Goal: Transaction & Acquisition: Purchase product/service

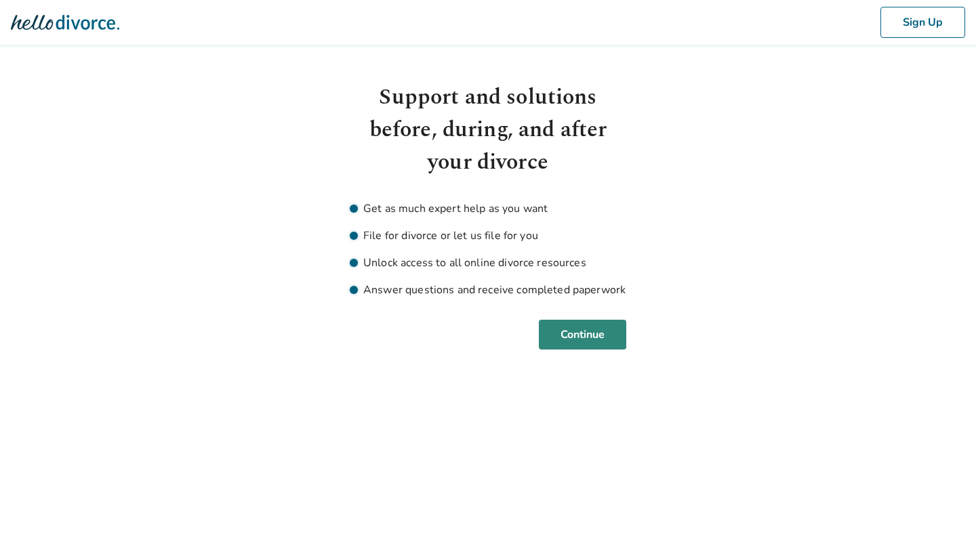
click at [612, 327] on button "Continue" at bounding box center [582, 335] width 87 height 30
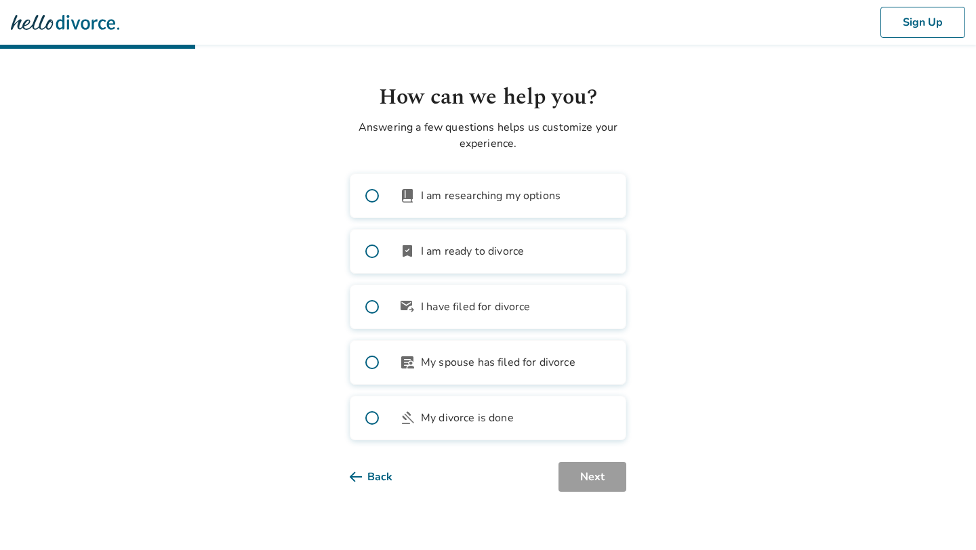
click at [612, 328] on label "outgoing_mail I have filed for divorce" at bounding box center [488, 307] width 276 height 45
click at [556, 264] on label "bookmark_check I am ready to divorce" at bounding box center [488, 251] width 276 height 45
click at [588, 474] on button "Next" at bounding box center [592, 477] width 68 height 30
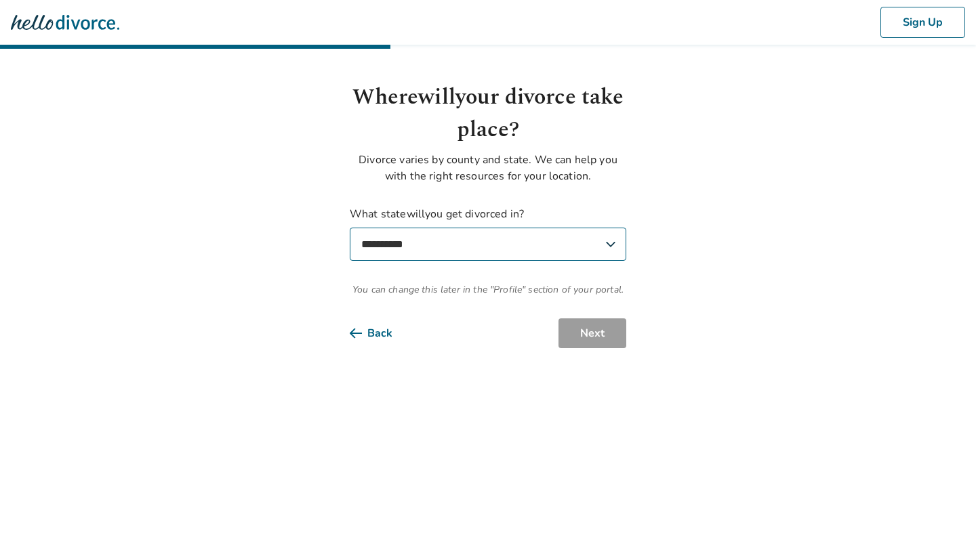
click at [581, 239] on select "**********" at bounding box center [488, 244] width 276 height 33
click at [455, 211] on label "**********" at bounding box center [488, 233] width 276 height 55
click at [477, 232] on select "**********" at bounding box center [488, 244] width 276 height 33
select select "**"
click at [350, 228] on select "**********" at bounding box center [488, 244] width 276 height 33
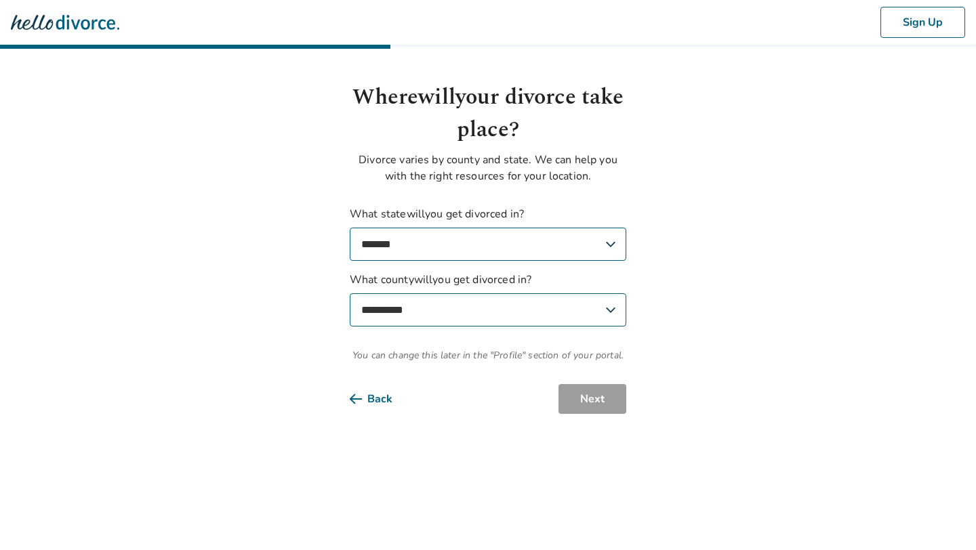
click at [530, 310] on select "**********" at bounding box center [488, 309] width 276 height 33
select select "*******"
click at [350, 293] on select "**********" at bounding box center [488, 309] width 276 height 33
click at [586, 405] on button "Next" at bounding box center [592, 399] width 68 height 30
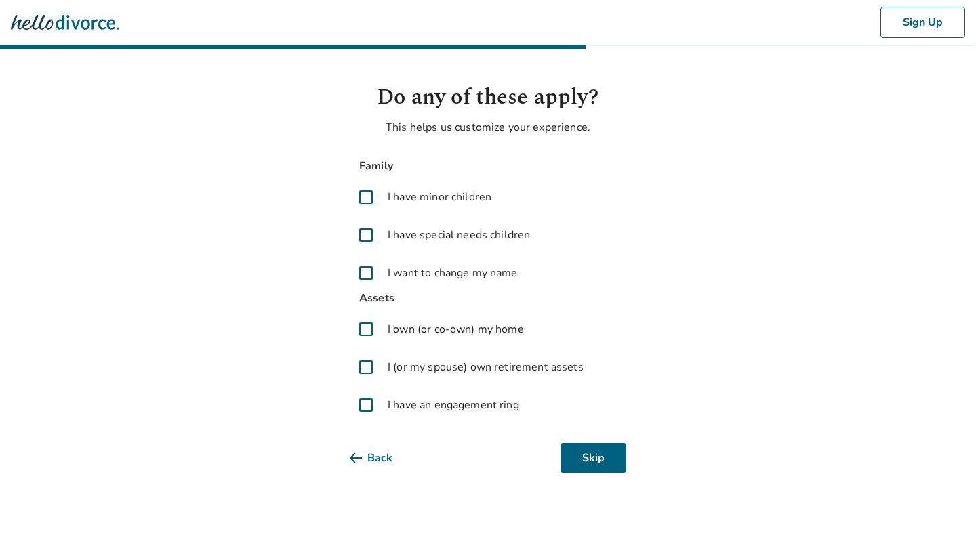
click at [421, 194] on span "I have minor children" at bounding box center [440, 197] width 104 height 16
click at [420, 250] on label "I have special needs children" at bounding box center [488, 235] width 276 height 33
click at [417, 263] on label "I want to change my name" at bounding box center [488, 273] width 276 height 33
click at [407, 339] on label "I own (or co-own) my home" at bounding box center [488, 329] width 276 height 33
click at [414, 379] on label "I (or my spouse) own retirement assets" at bounding box center [488, 367] width 276 height 33
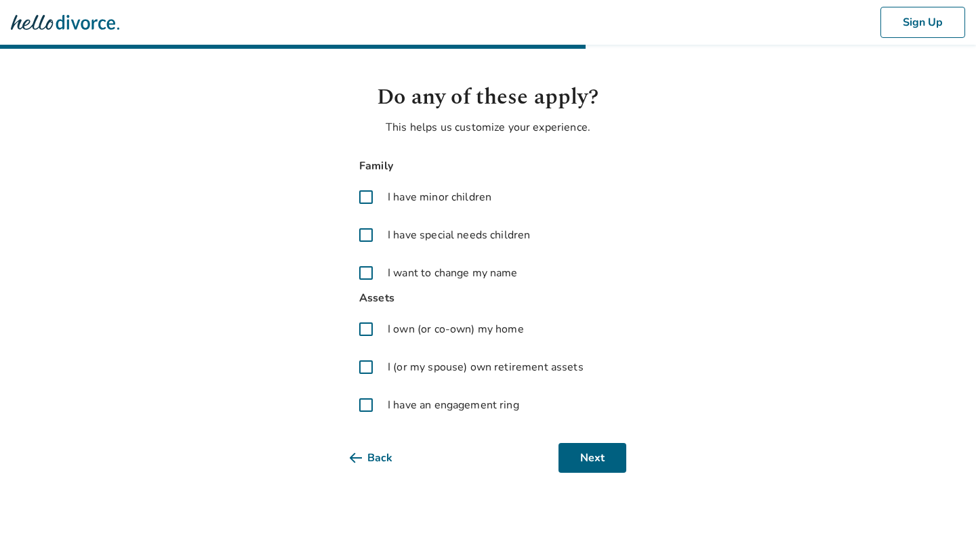
click at [415, 409] on span "I have an engagement ring" at bounding box center [453, 405] width 131 height 16
click at [600, 451] on button "Next" at bounding box center [592, 458] width 68 height 30
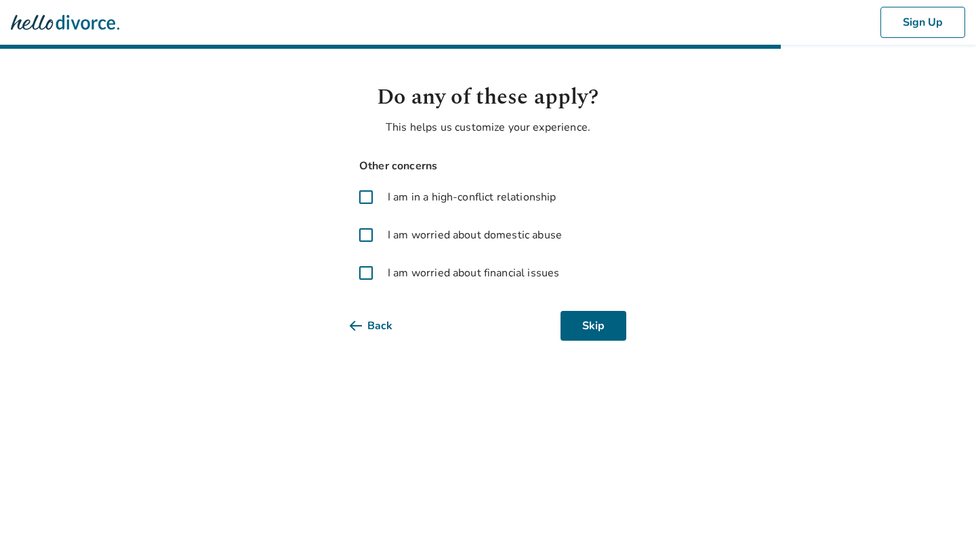
click at [405, 201] on span "I am in a high-conflict relationship" at bounding box center [472, 197] width 168 height 16
click at [398, 257] on label "I am worried about financial issues" at bounding box center [488, 273] width 276 height 33
click at [411, 231] on span "I am worried about domestic abuse" at bounding box center [475, 235] width 174 height 16
click at [584, 327] on button "Next" at bounding box center [592, 326] width 68 height 30
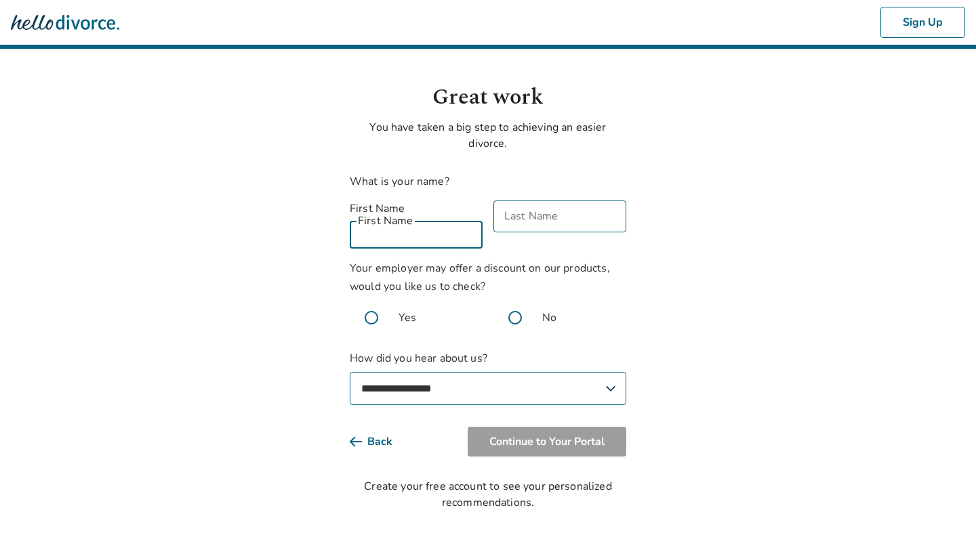
click at [402, 203] on div "First Name First Name" at bounding box center [416, 225] width 133 height 48
type input "**********"
click at [537, 231] on input "Last Name" at bounding box center [559, 217] width 133 height 32
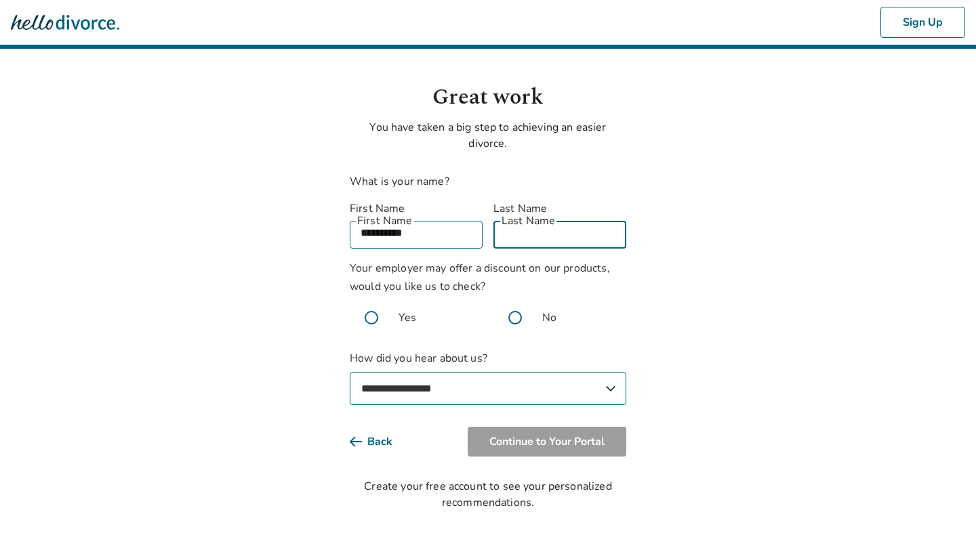
type input "**********"
drag, startPoint x: 521, startPoint y: 298, endPoint x: 514, endPoint y: 323, distance: 26.2
click at [521, 298] on span at bounding box center [514, 317] width 43 height 43
click at [470, 385] on select "**********" at bounding box center [488, 388] width 276 height 33
select select "**********"
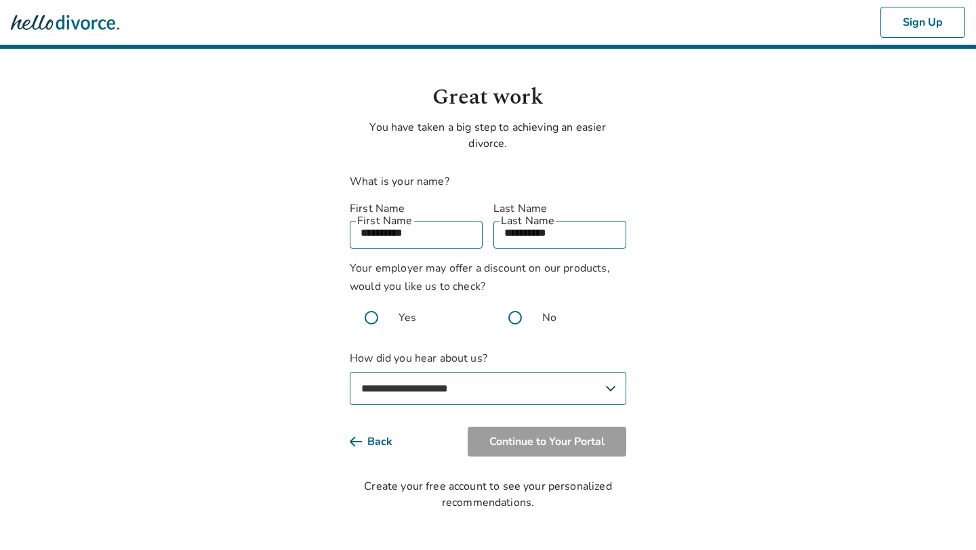
click at [350, 372] on select "**********" at bounding box center [488, 388] width 276 height 33
click at [554, 427] on button "Continue to Your Portal" at bounding box center [547, 442] width 159 height 30
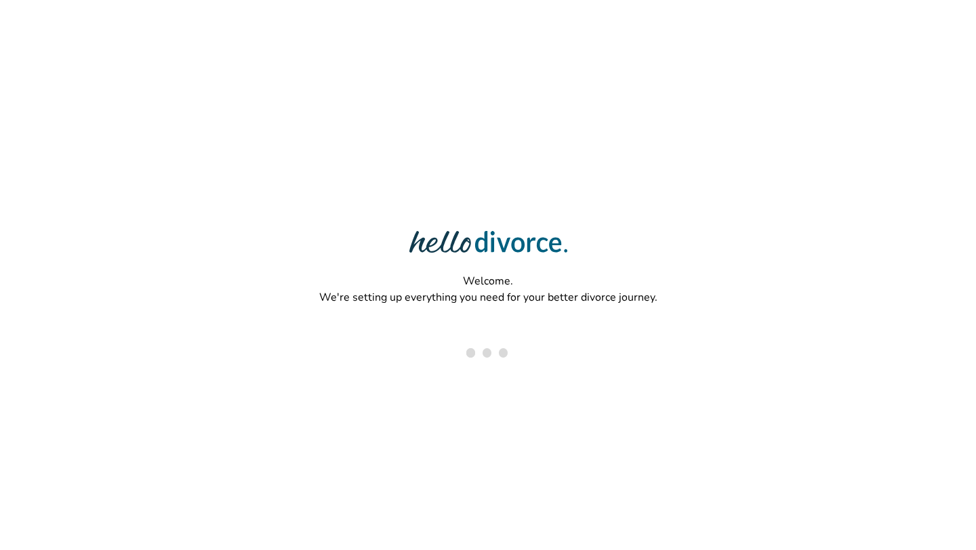
click at [424, 237] on img at bounding box center [488, 242] width 158 height 22
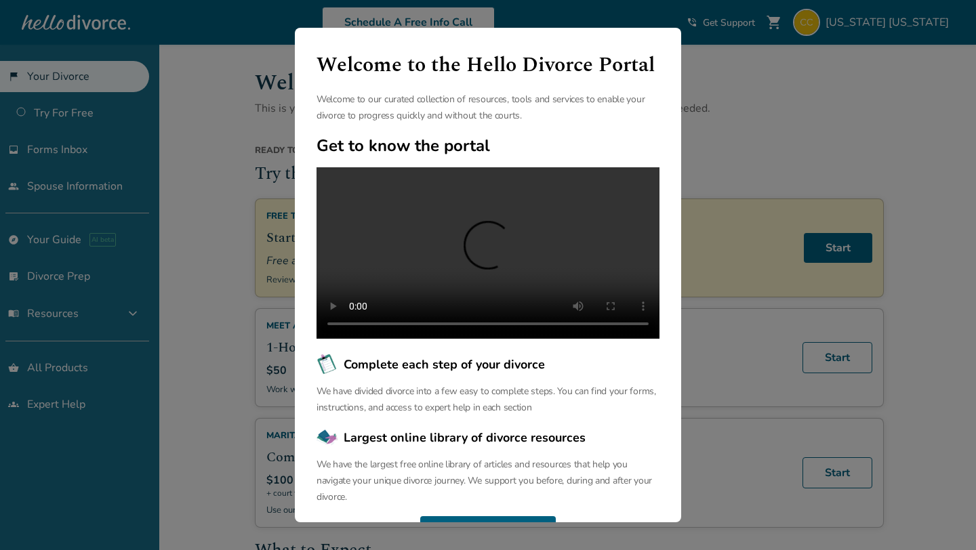
click at [215, 152] on div "Welcome to the Hello Divorce Portal Welcome to our curated collection of resour…" at bounding box center [488, 275] width 976 height 550
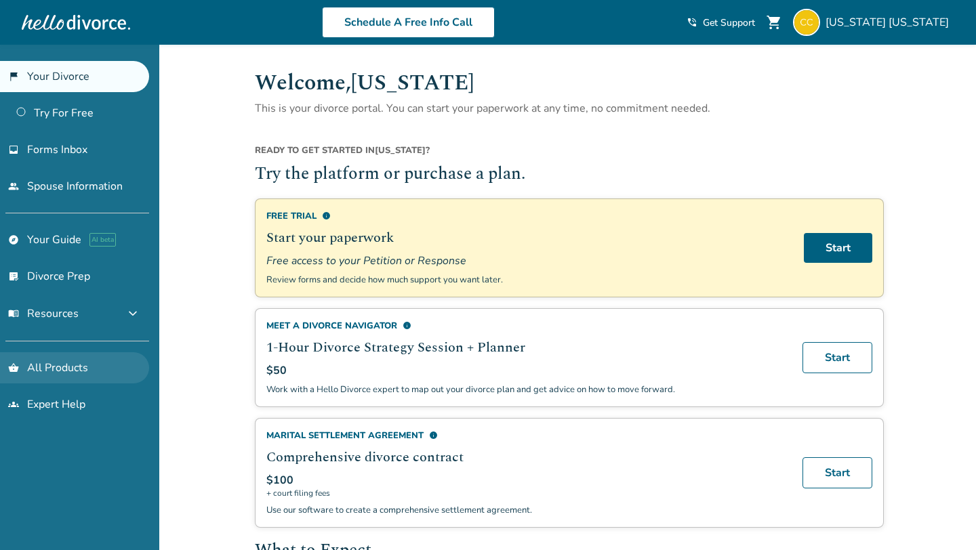
click at [55, 378] on link "shopping_basket All Products" at bounding box center [74, 367] width 149 height 31
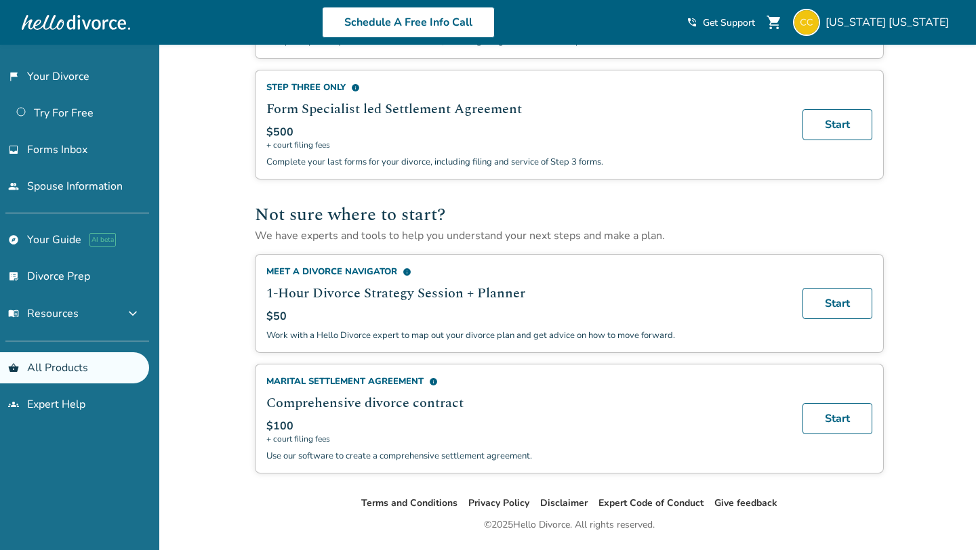
scroll to position [798, 0]
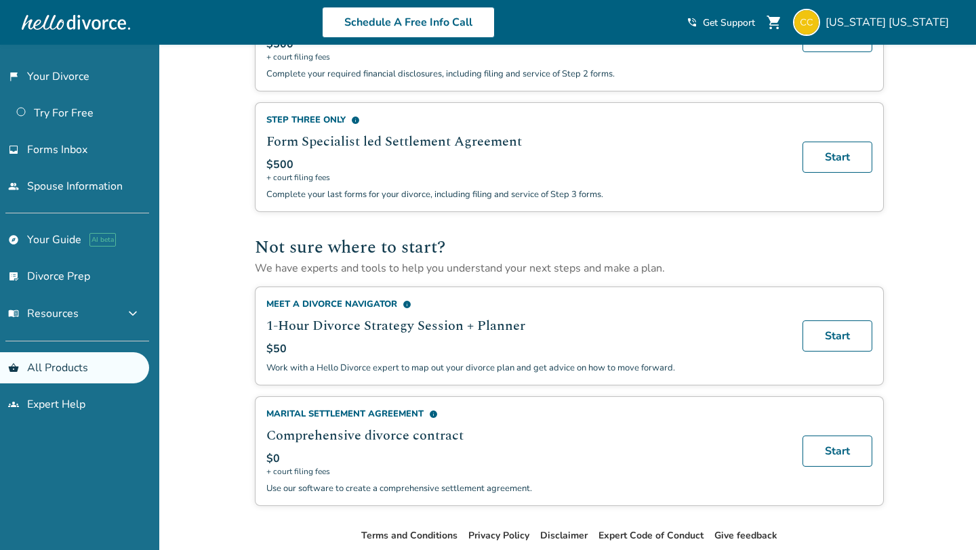
scroll to position [798, 0]
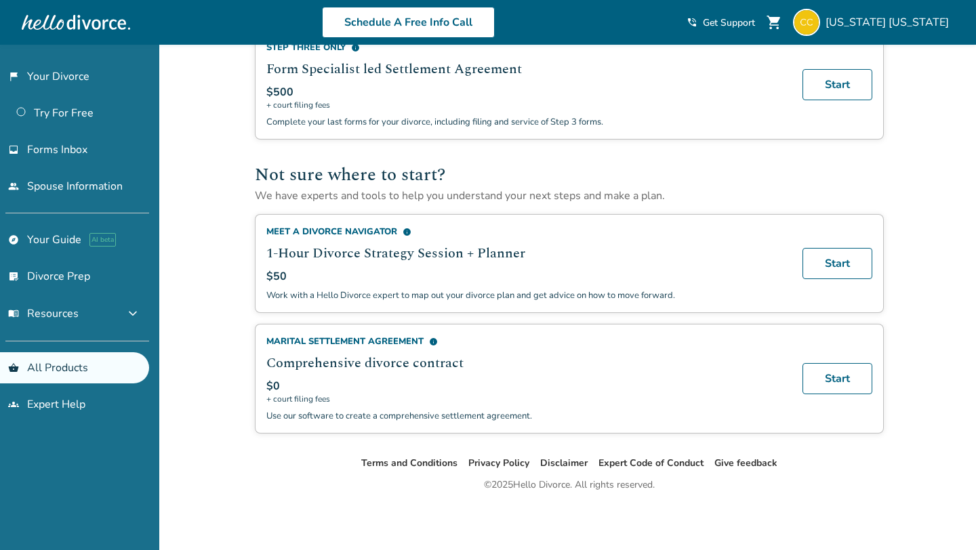
click at [826, 386] on link "Start" at bounding box center [837, 378] width 70 height 31
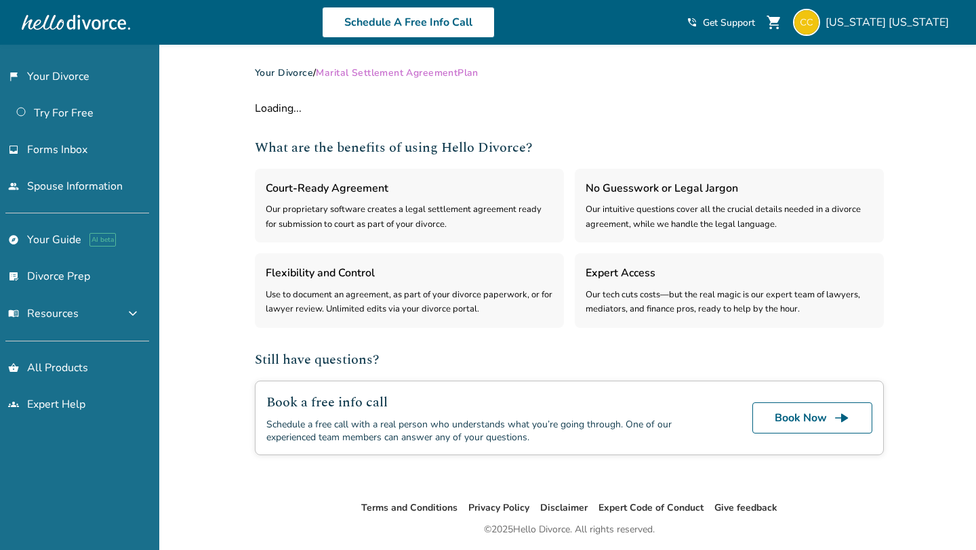
click at [225, 161] on div "Added to cart Your Divorce / Marital Settlement Agreement Plan Loading... What …" at bounding box center [488, 320] width 976 height 550
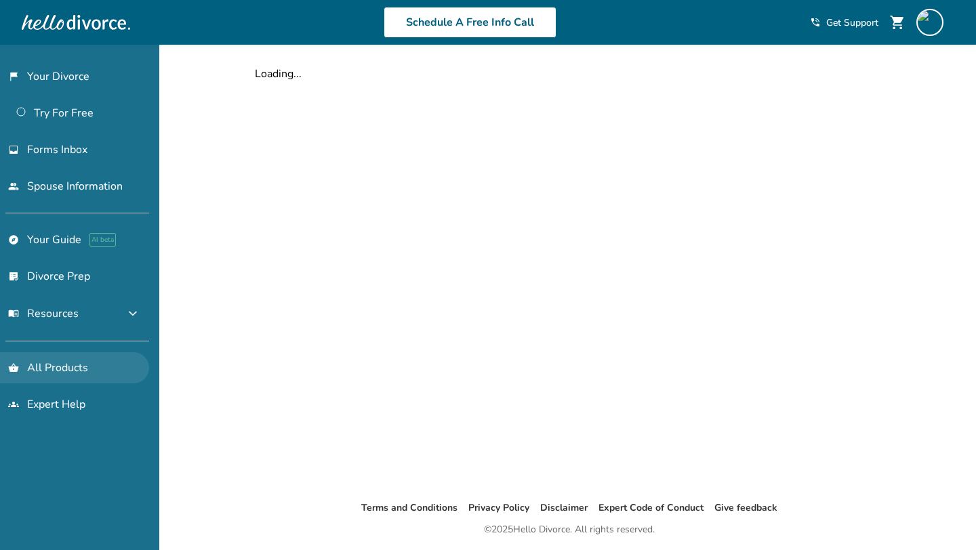
click at [53, 352] on link "shopping_basket All Products" at bounding box center [74, 367] width 149 height 31
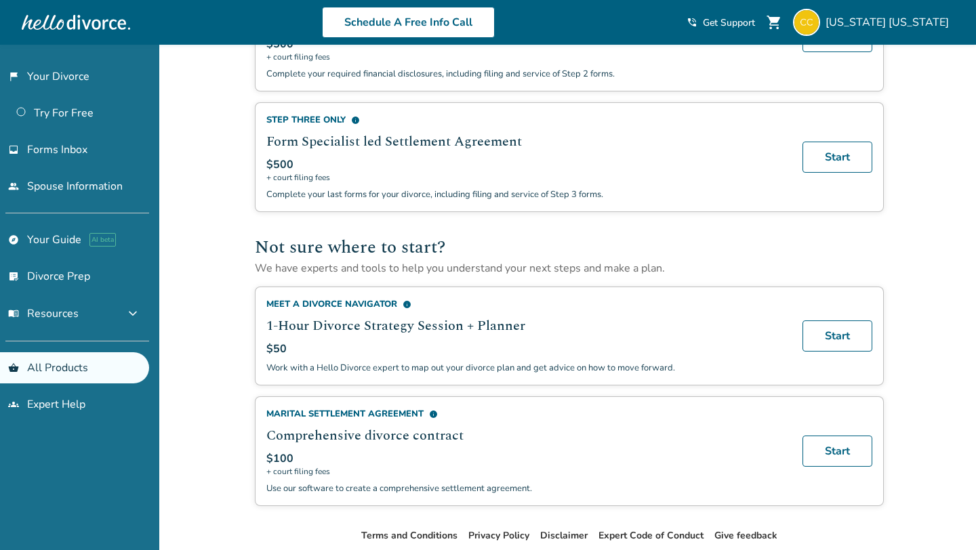
scroll to position [798, 0]
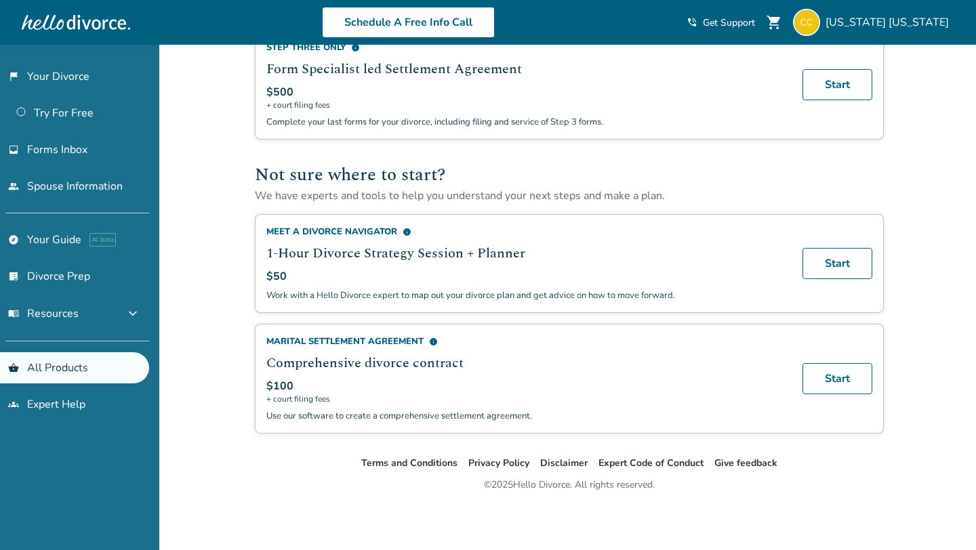
click at [339, 365] on h2 "Comprehensive divorce contract" at bounding box center [526, 363] width 520 height 20
click at [433, 342] on span "info" at bounding box center [433, 341] width 9 height 9
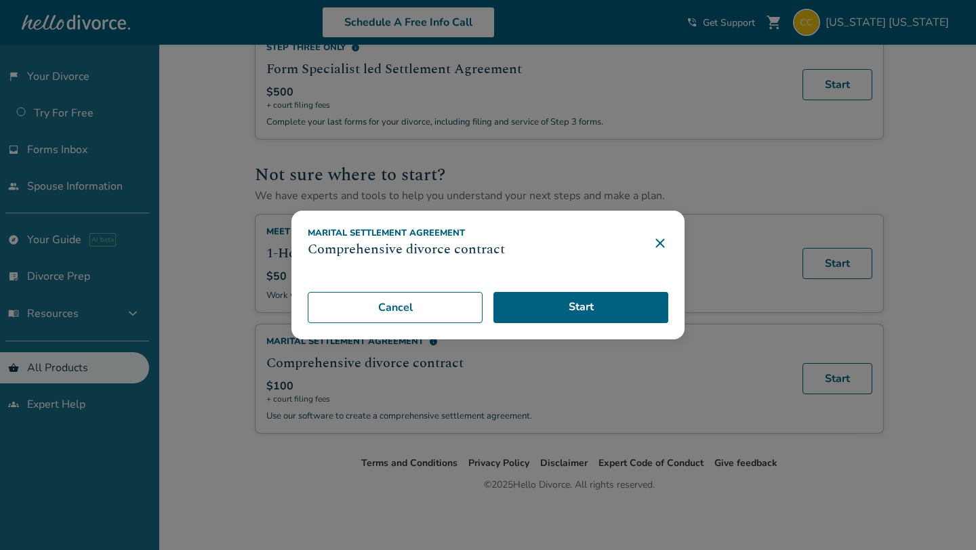
click at [448, 246] on h3 "Comprehensive divorce contract" at bounding box center [406, 249] width 197 height 20
click at [486, 247] on h3 "Comprehensive divorce contract" at bounding box center [406, 249] width 197 height 20
click at [665, 241] on icon at bounding box center [660, 243] width 16 height 16
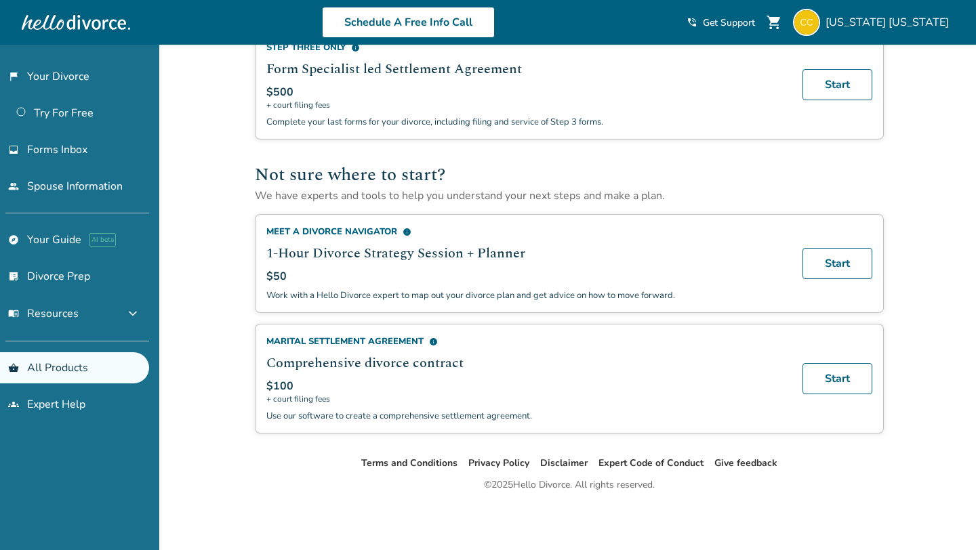
click at [403, 230] on span "info" at bounding box center [406, 232] width 9 height 9
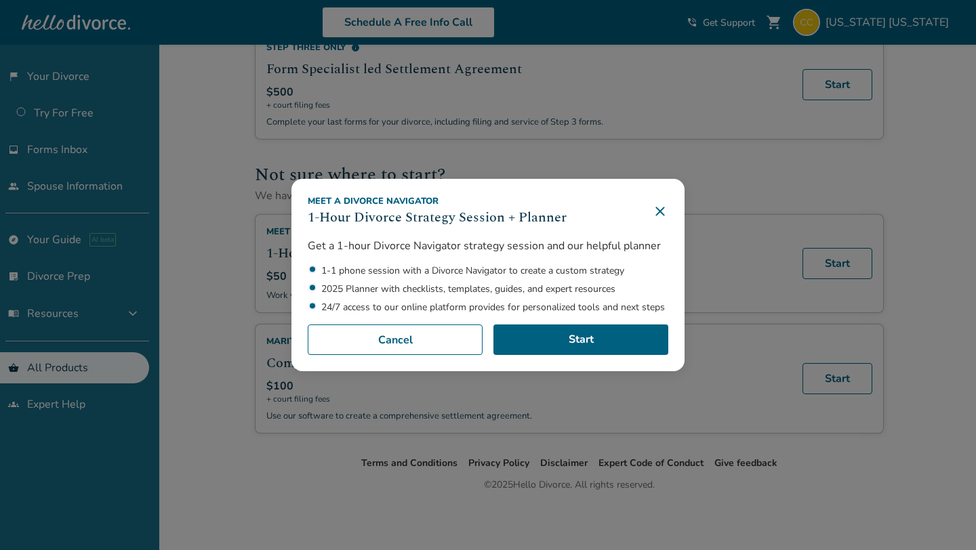
click at [664, 214] on icon at bounding box center [660, 211] width 16 height 16
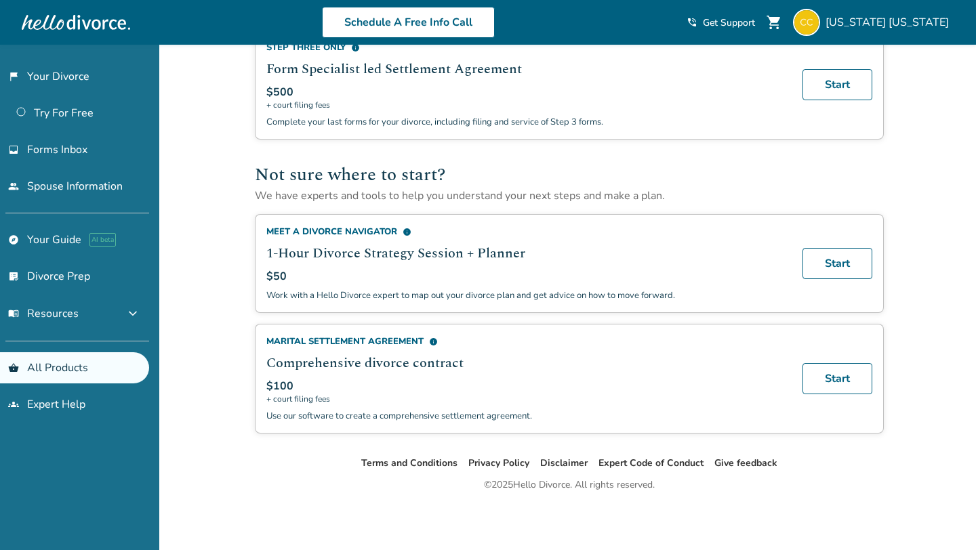
click at [433, 339] on span "info" at bounding box center [433, 341] width 9 height 9
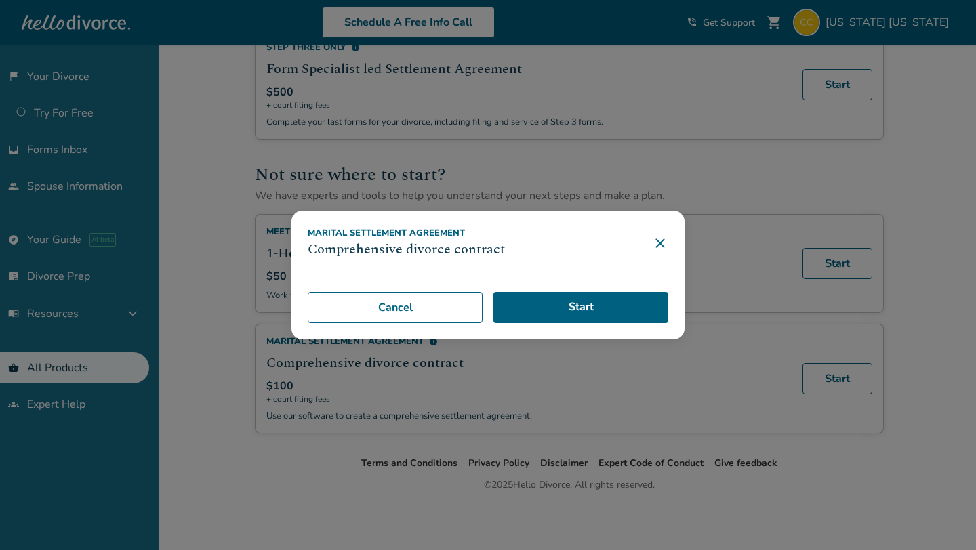
click at [659, 241] on icon at bounding box center [659, 243] width 9 height 9
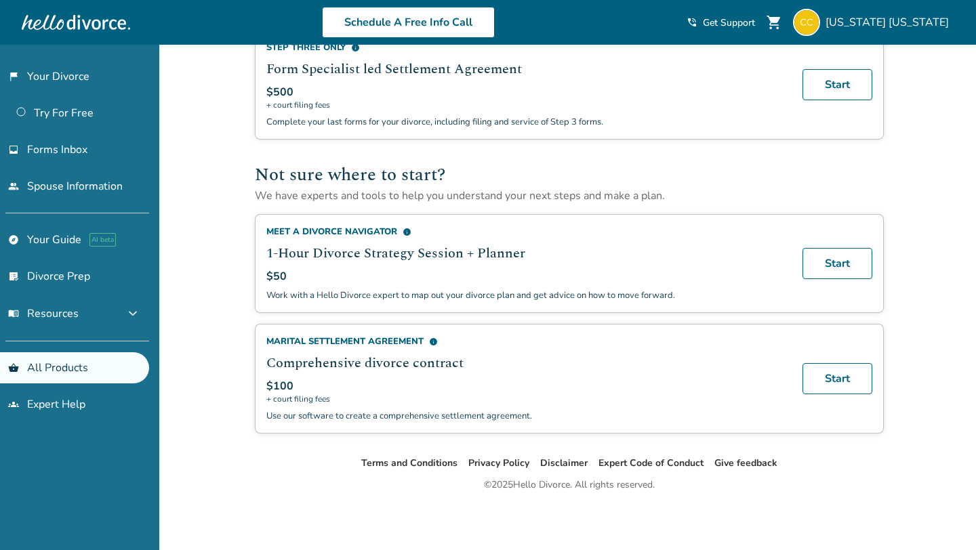
click at [407, 232] on span "info" at bounding box center [406, 232] width 9 height 9
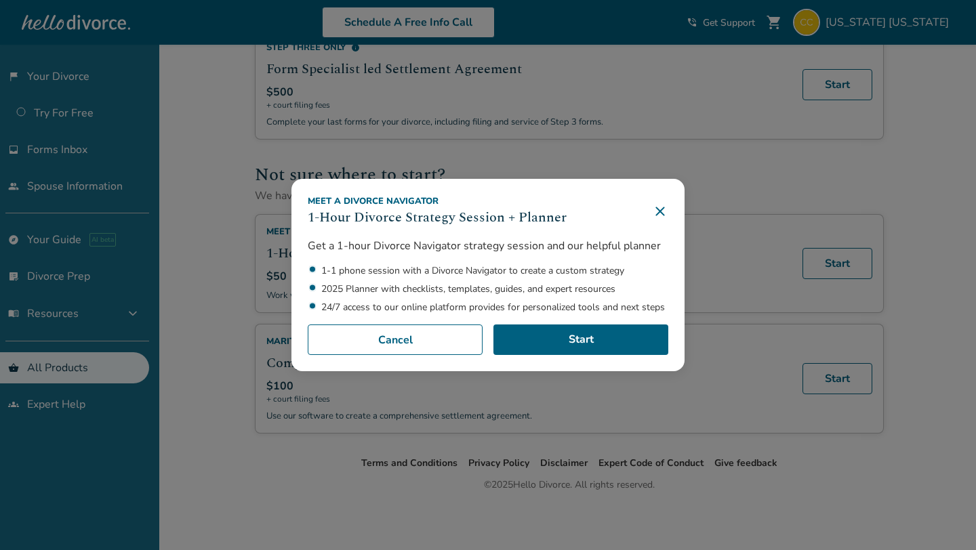
click at [666, 213] on icon at bounding box center [660, 211] width 16 height 16
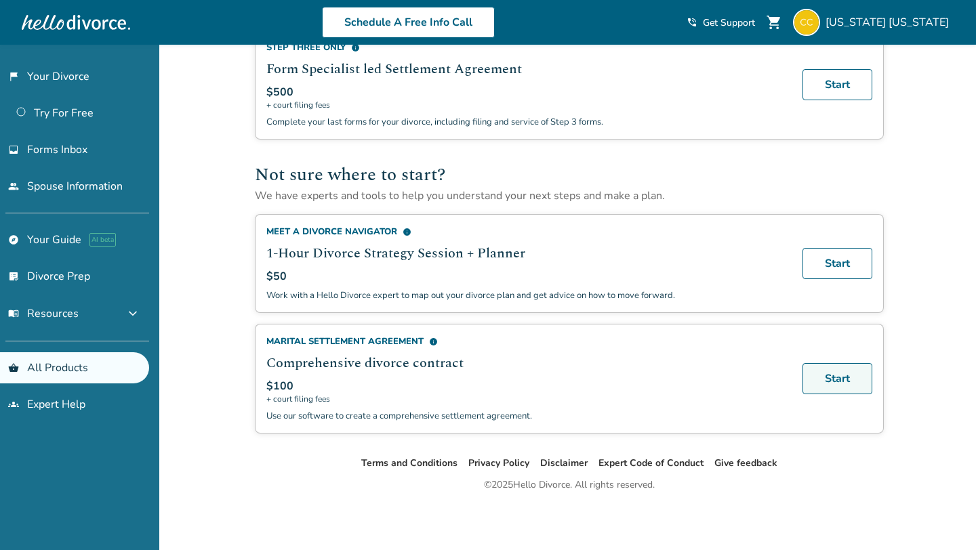
click at [817, 377] on link "Start" at bounding box center [837, 378] width 70 height 31
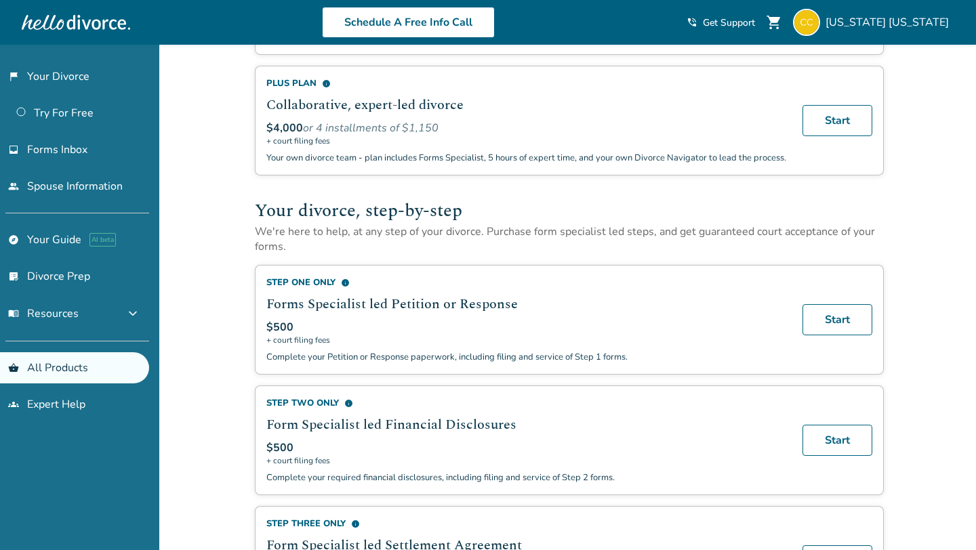
scroll to position [798, 0]
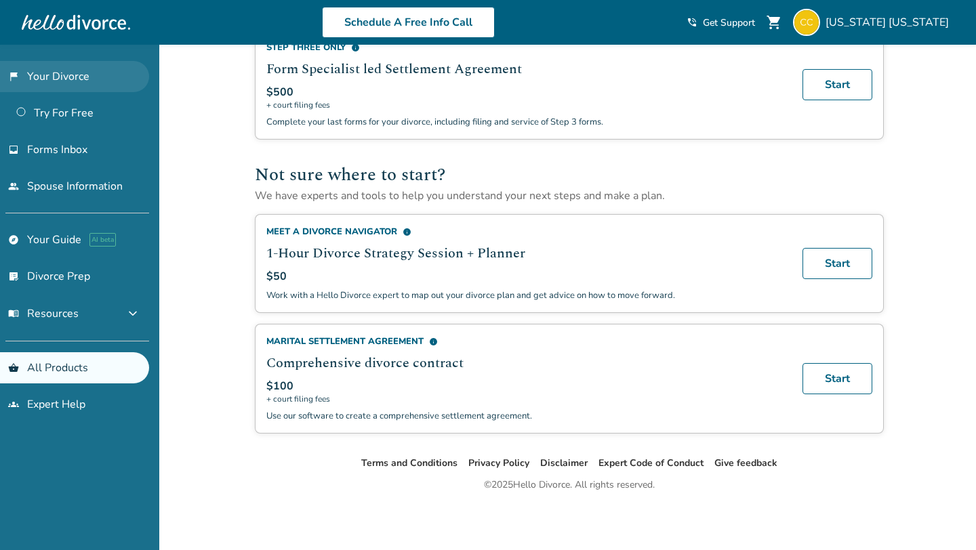
click at [87, 75] on link "flag_2 Your Divorce" at bounding box center [74, 76] width 149 height 31
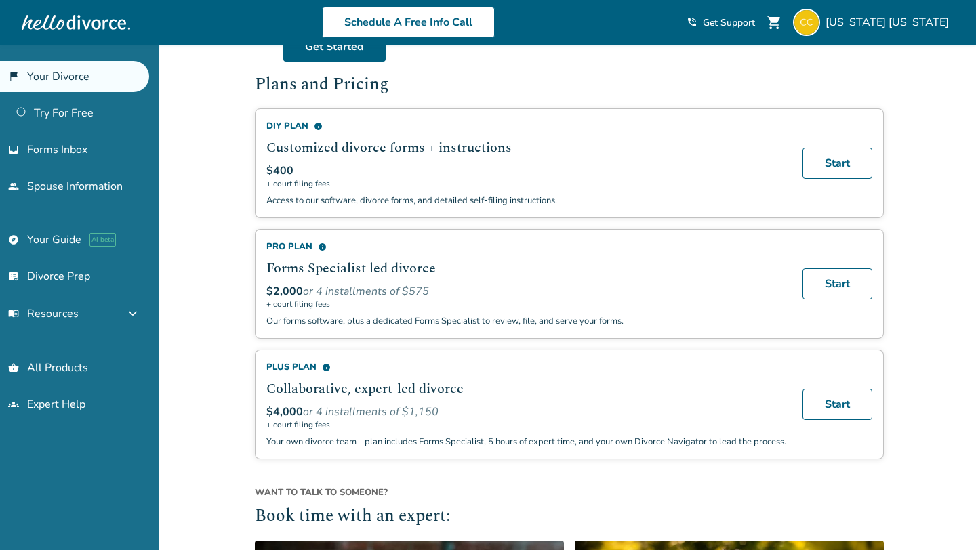
scroll to position [800, 0]
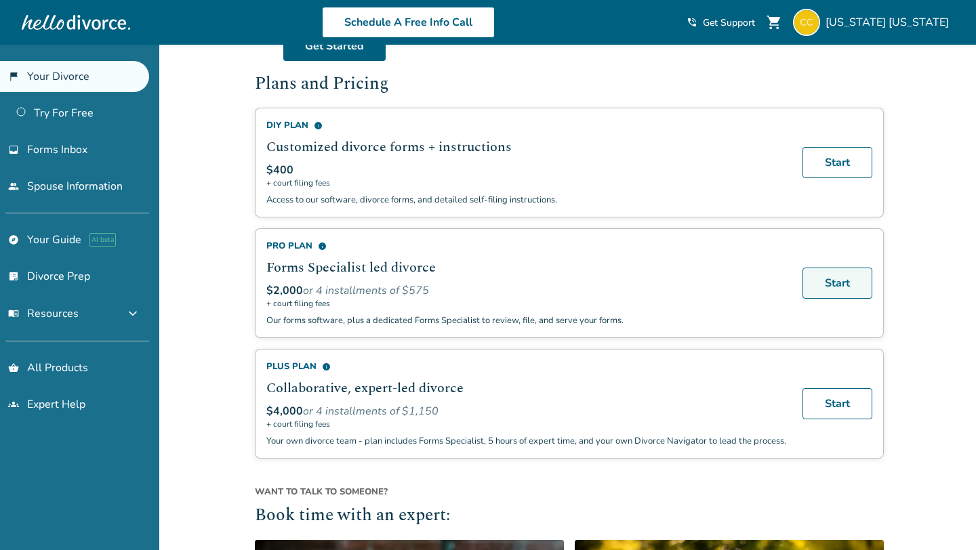
click at [846, 273] on link "Start" at bounding box center [837, 283] width 70 height 31
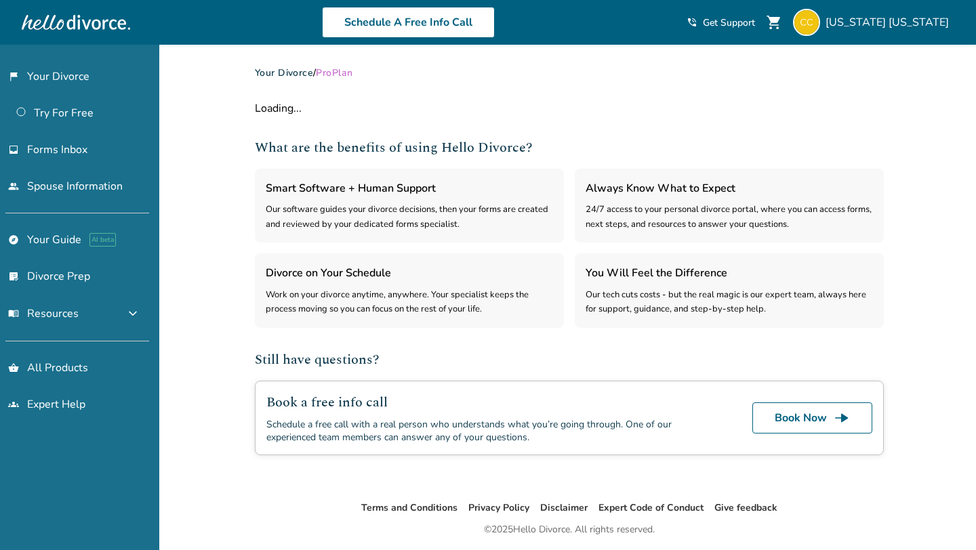
select select "***"
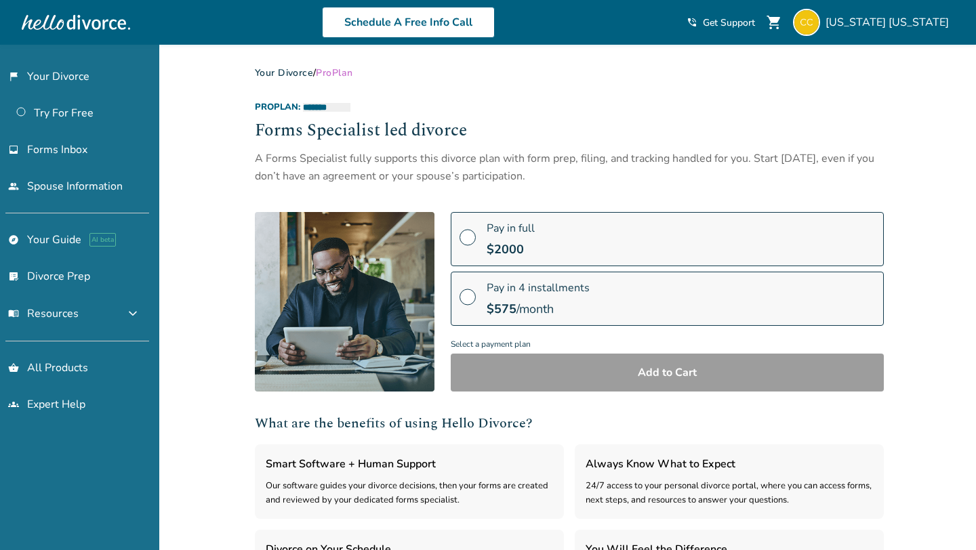
click at [496, 249] on span "$ 2000" at bounding box center [505, 249] width 37 height 16
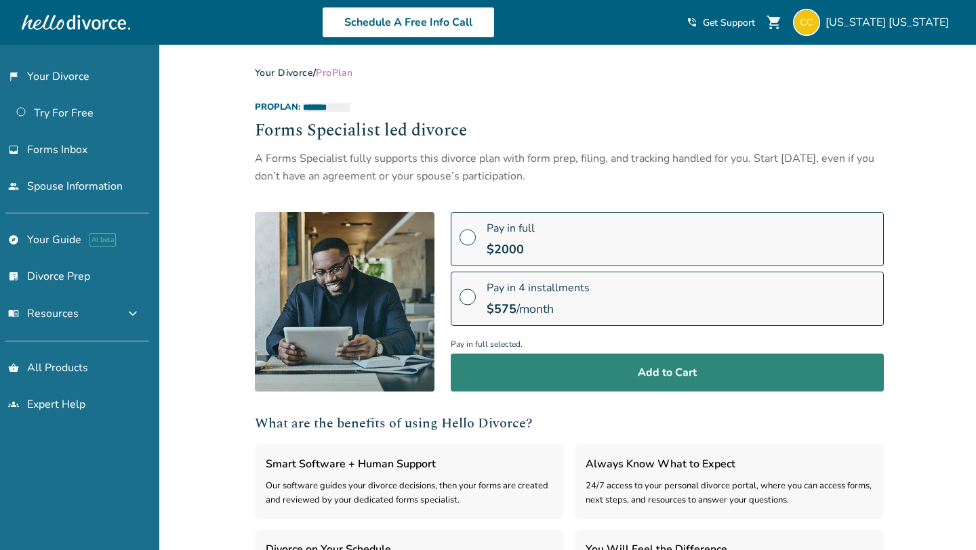
click at [496, 365] on button "Add to Cart" at bounding box center [667, 373] width 433 height 38
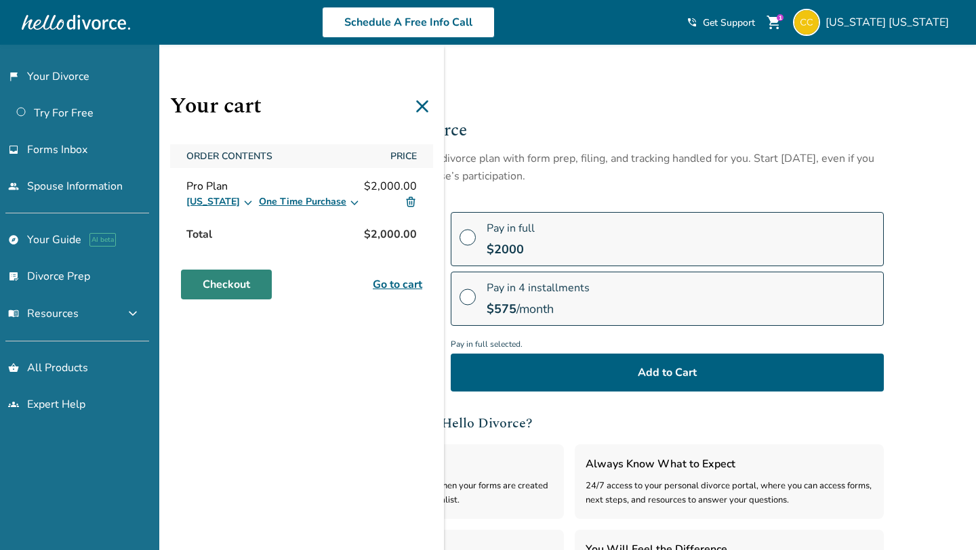
click at [238, 281] on link "Checkout" at bounding box center [226, 285] width 91 height 30
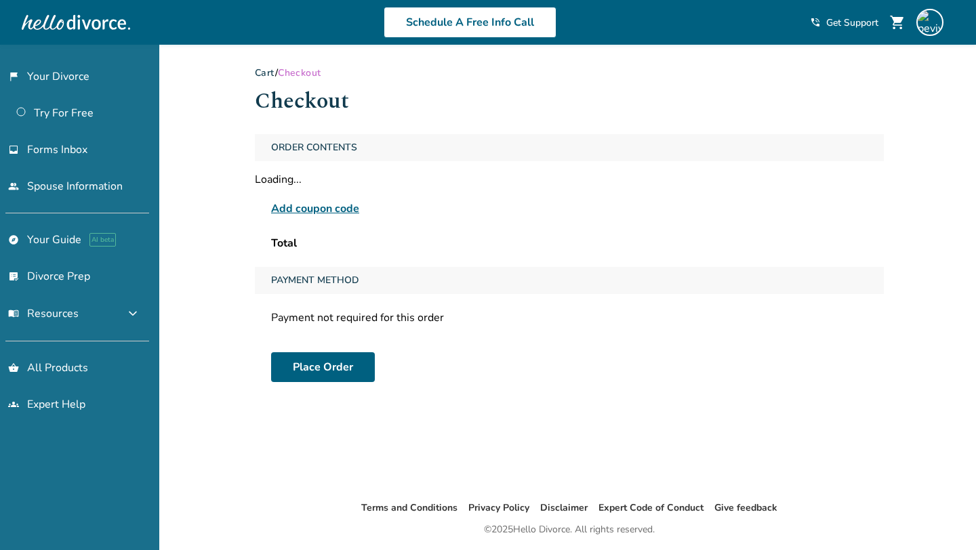
click at [329, 215] on span "Add coupon code" at bounding box center [315, 209] width 88 height 16
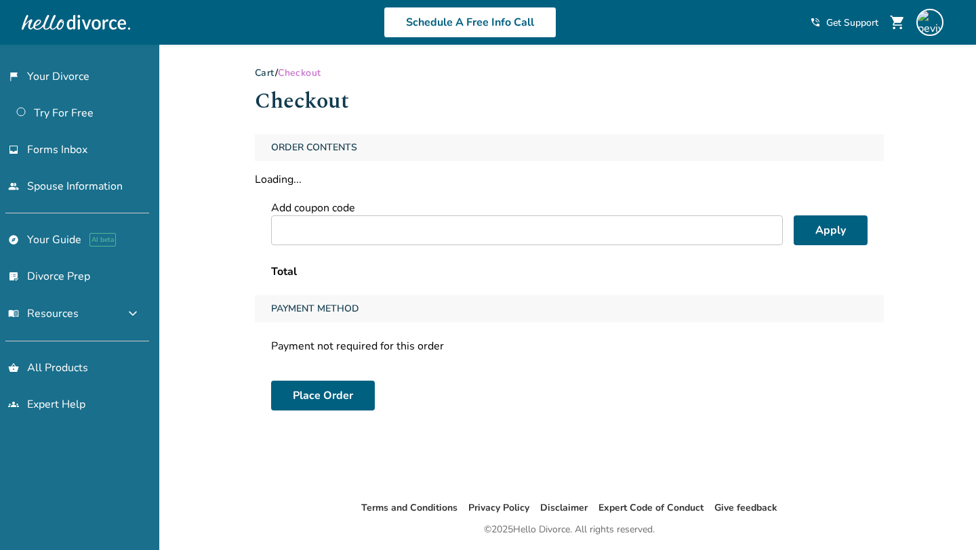
click at [356, 223] on input "text" at bounding box center [527, 230] width 512 height 30
paste input "**********"
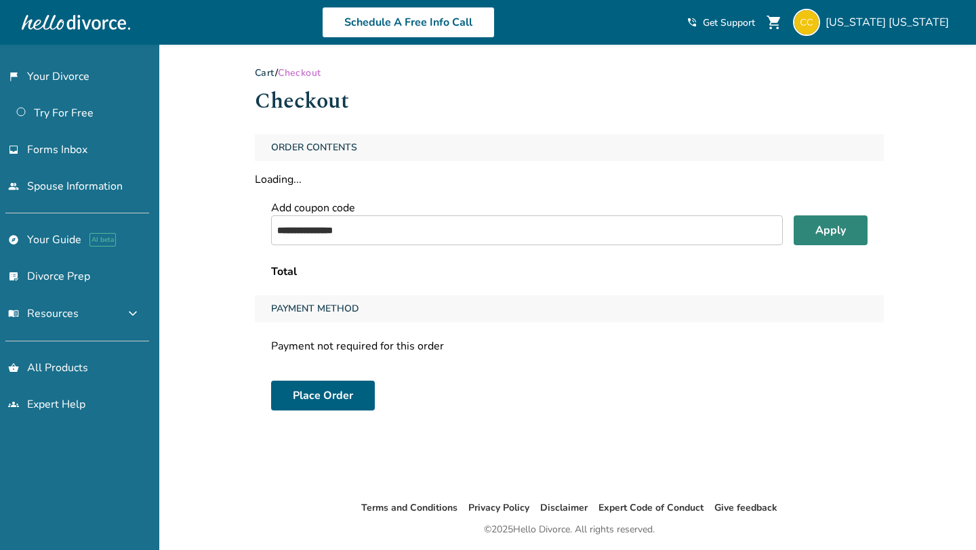
type input "**********"
click at [809, 222] on div "**********" at bounding box center [569, 209] width 629 height 150
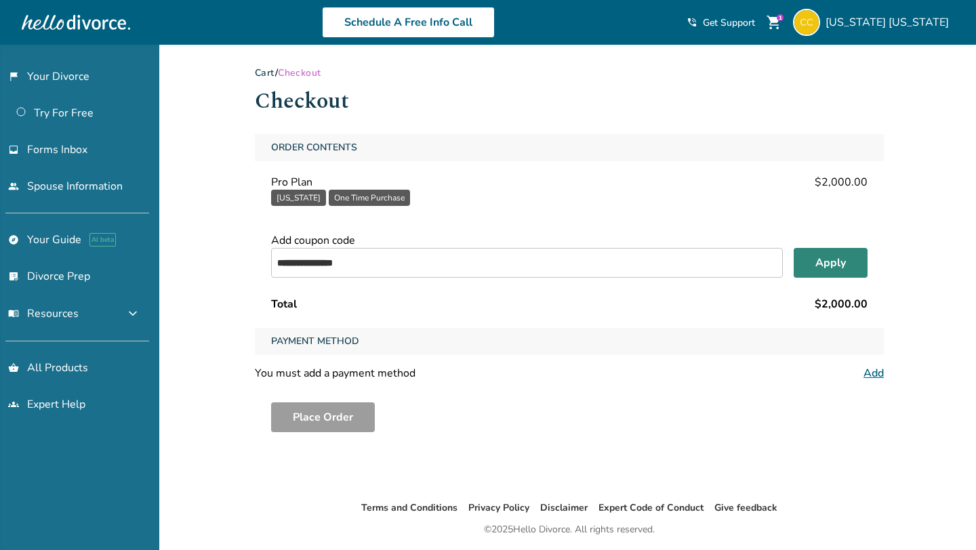
click at [819, 267] on button "Apply" at bounding box center [830, 263] width 74 height 30
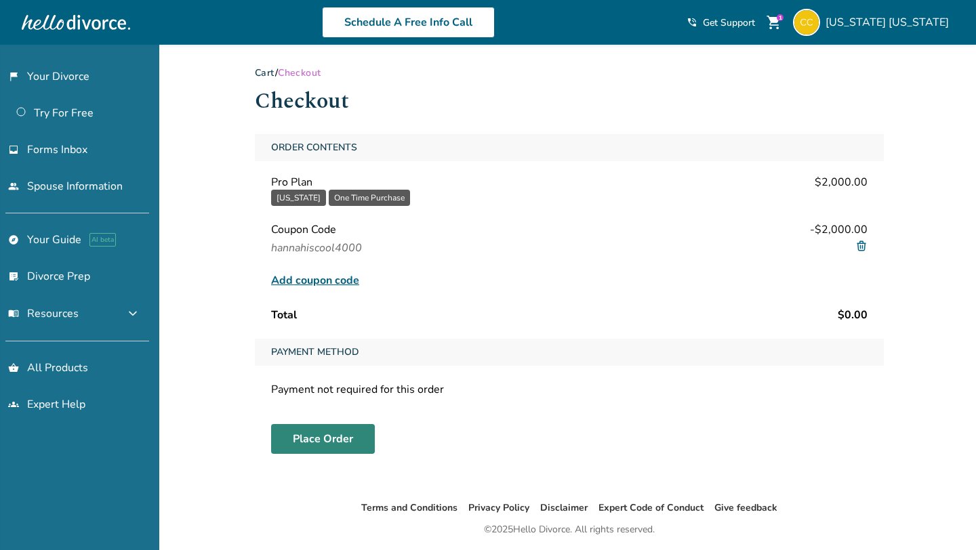
click at [291, 446] on button "Place Order" at bounding box center [323, 439] width 104 height 30
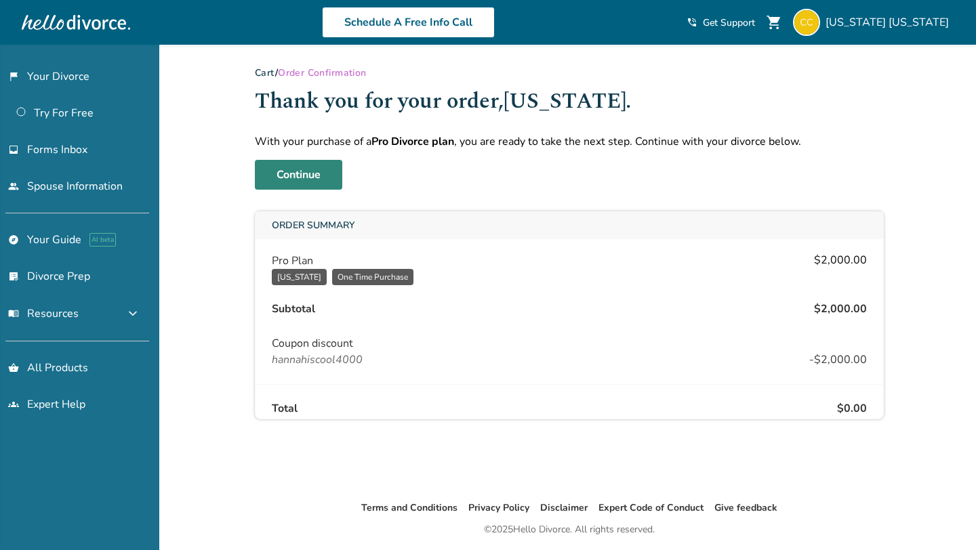
click at [329, 165] on link "Continue" at bounding box center [298, 175] width 87 height 30
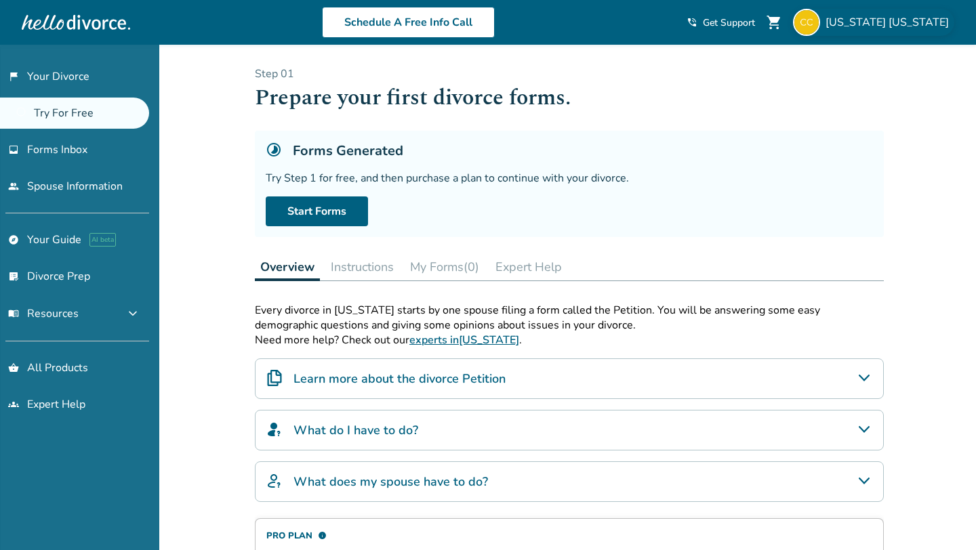
click at [868, 27] on span "California California" at bounding box center [889, 22] width 129 height 15
drag, startPoint x: 757, startPoint y: 74, endPoint x: 852, endPoint y: 73, distance: 94.9
click at [852, 73] on p "Step 0 1" at bounding box center [569, 73] width 629 height 15
click at [879, 28] on span "California California" at bounding box center [889, 22] width 129 height 15
drag, startPoint x: 760, startPoint y: 80, endPoint x: 864, endPoint y: 77, distance: 103.7
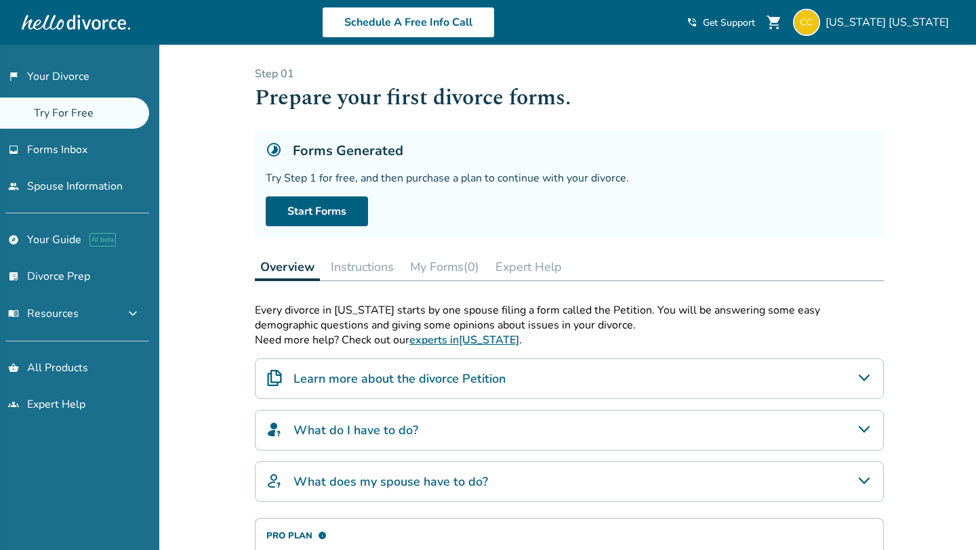
click at [864, 78] on p "Step 0 1" at bounding box center [569, 73] width 629 height 15
click at [867, 20] on span "California California" at bounding box center [889, 22] width 129 height 15
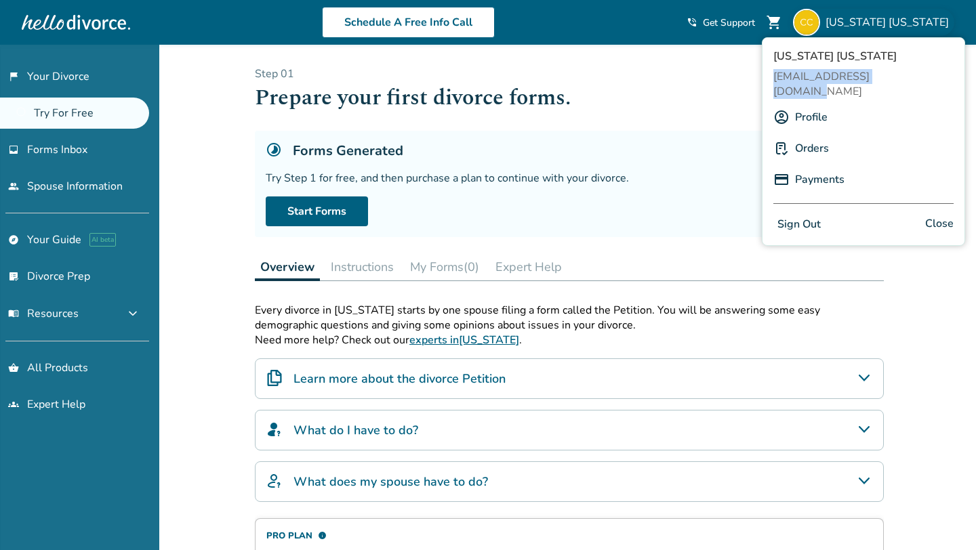
drag, startPoint x: 773, startPoint y: 77, endPoint x: 943, endPoint y: 77, distance: 170.1
click at [943, 77] on span "[EMAIL_ADDRESS][DOMAIN_NAME]" at bounding box center [863, 84] width 180 height 30
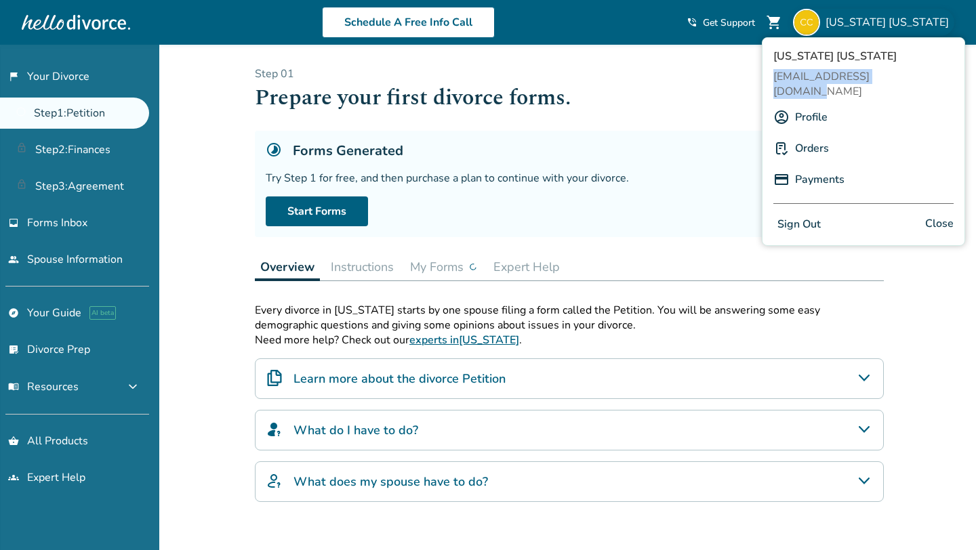
copy span "[EMAIL_ADDRESS][DOMAIN_NAME]"
click at [579, 97] on h1 "Prepare your first divorce forms." at bounding box center [569, 97] width 629 height 33
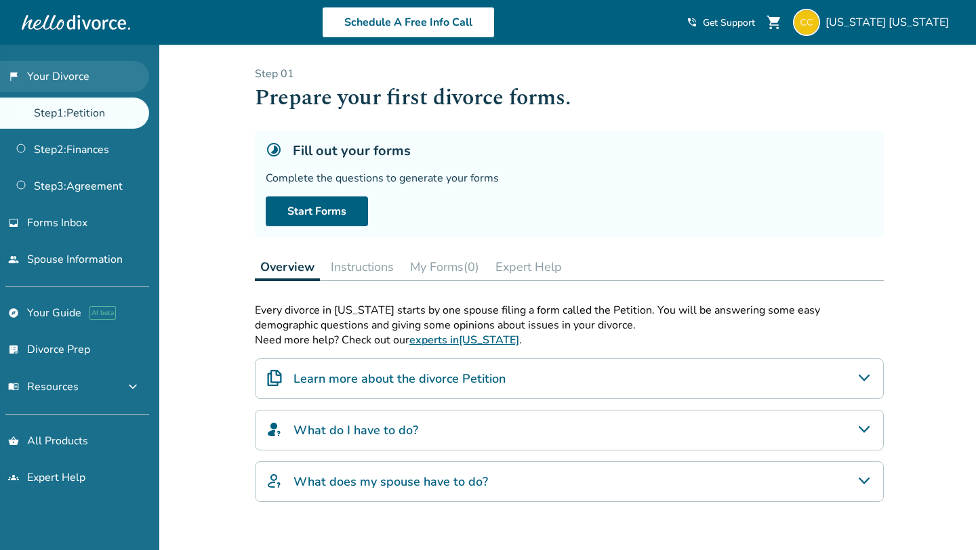
click at [106, 66] on link "flag_2 Your Divorce" at bounding box center [74, 76] width 149 height 31
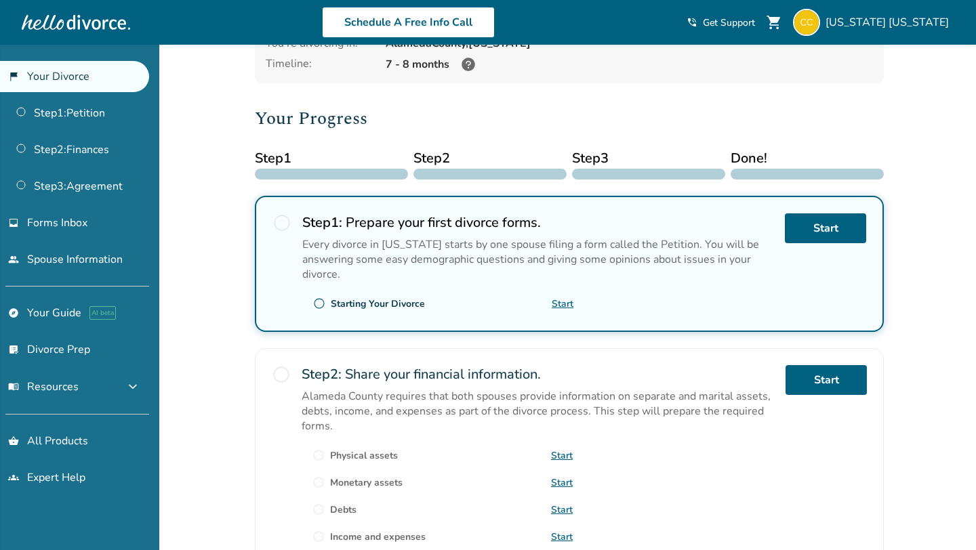
scroll to position [158, 0]
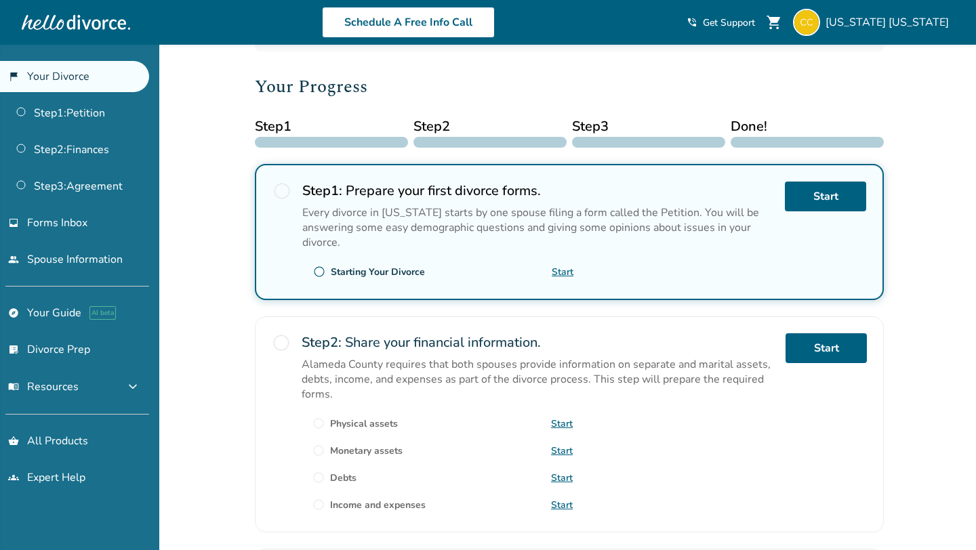
click at [566, 268] on link "Start" at bounding box center [563, 272] width 22 height 13
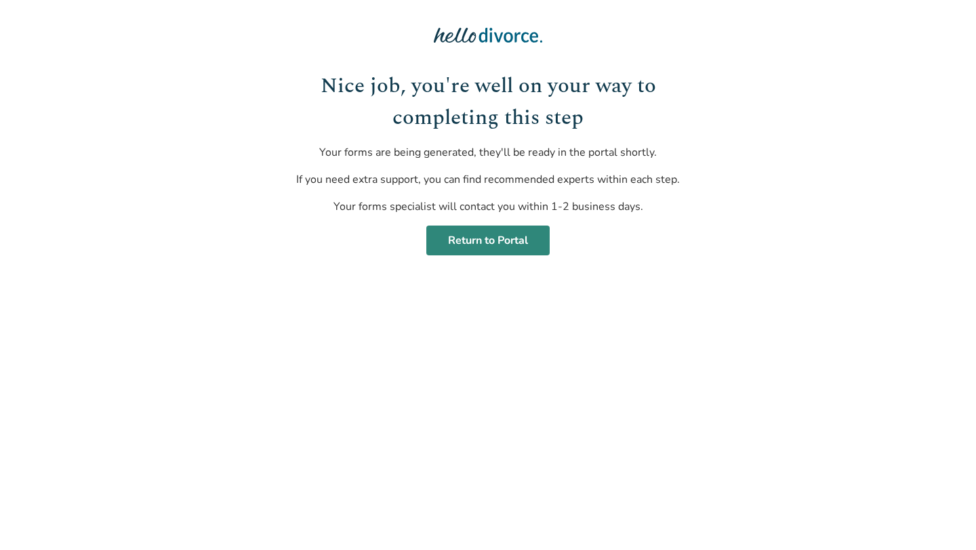
click at [491, 240] on link "Return to Portal" at bounding box center [487, 241] width 123 height 30
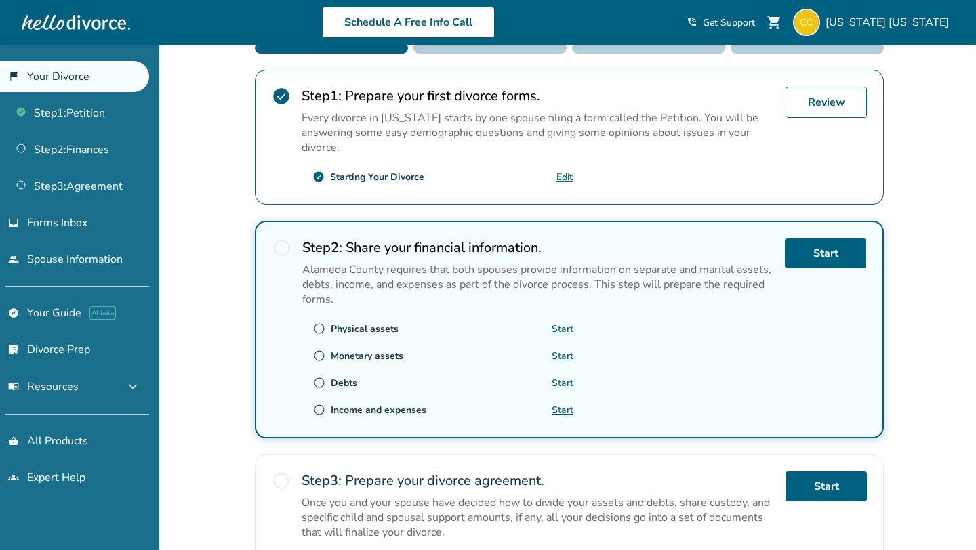
scroll to position [251, 0]
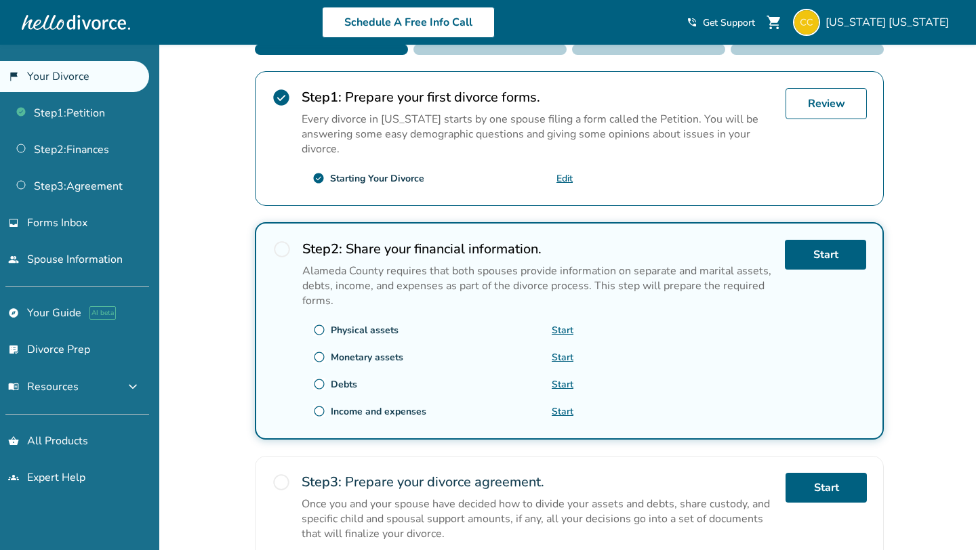
click at [562, 172] on link "Edit" at bounding box center [564, 178] width 16 height 13
click at [562, 175] on link "Edit" at bounding box center [564, 178] width 16 height 13
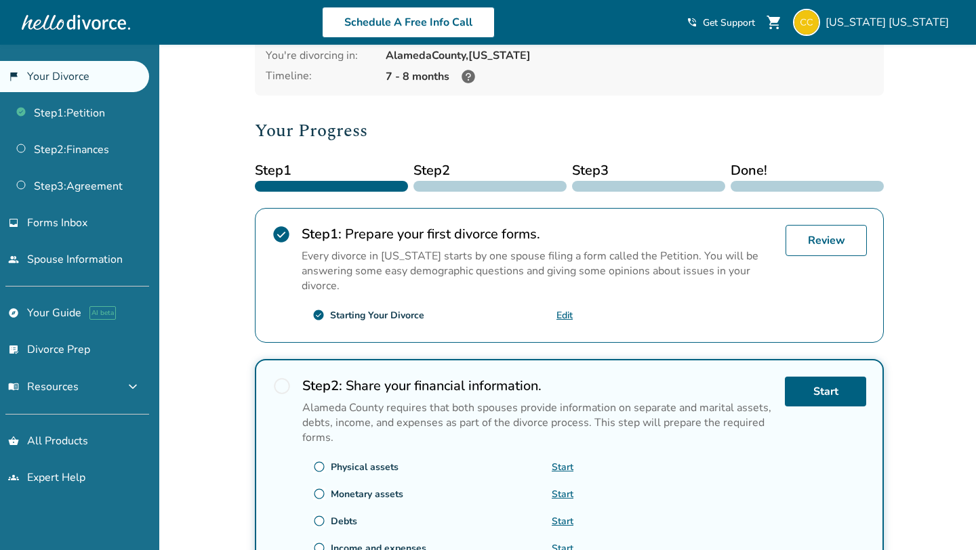
scroll to position [127, 0]
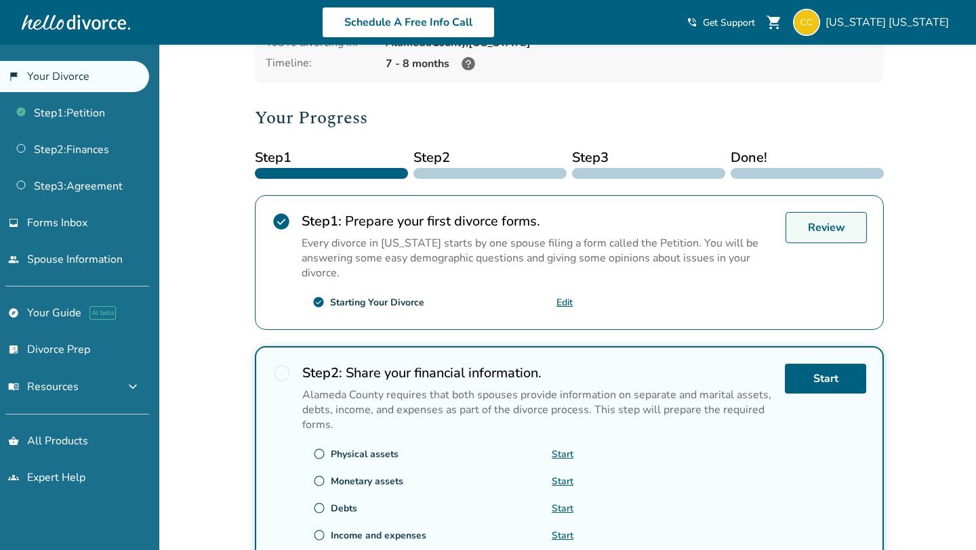
click at [797, 226] on link "Review" at bounding box center [825, 227] width 81 height 31
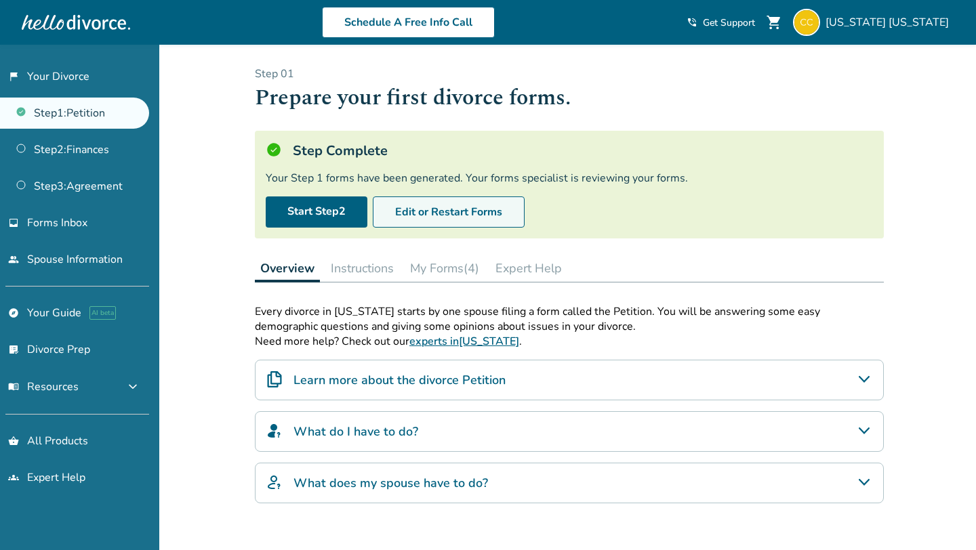
click at [423, 213] on button "Edit or Restart Forms" at bounding box center [449, 212] width 152 height 31
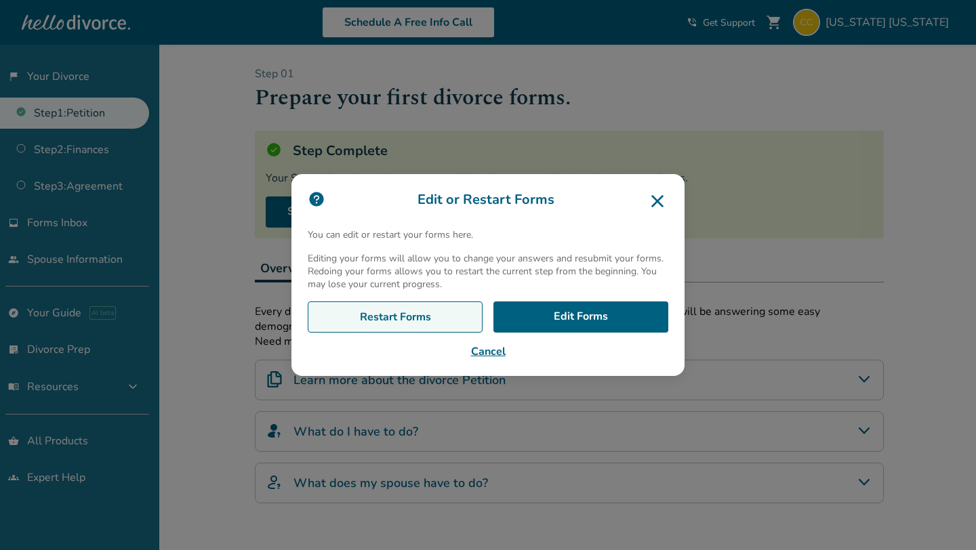
click at [402, 315] on link "Restart Forms" at bounding box center [395, 317] width 175 height 31
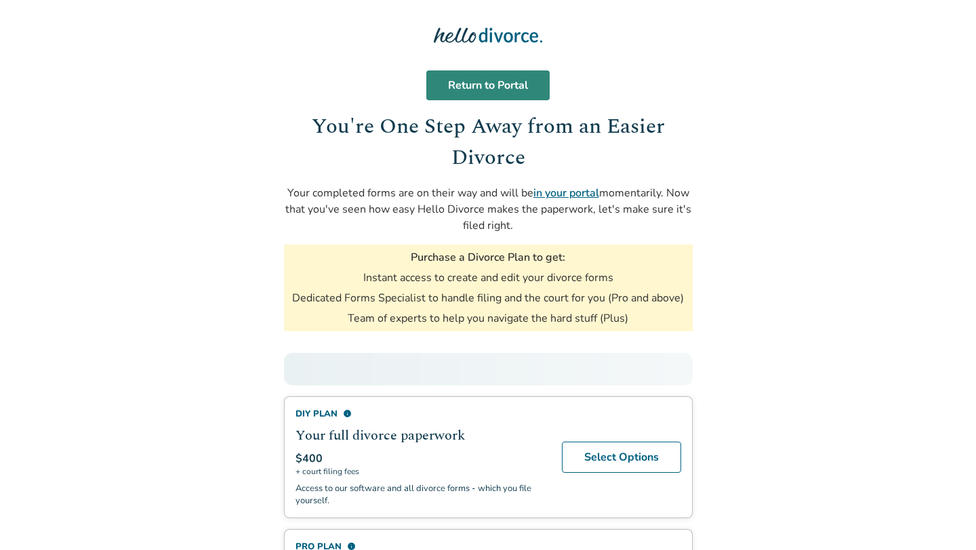
click at [470, 85] on link "Return to Portal" at bounding box center [487, 85] width 123 height 30
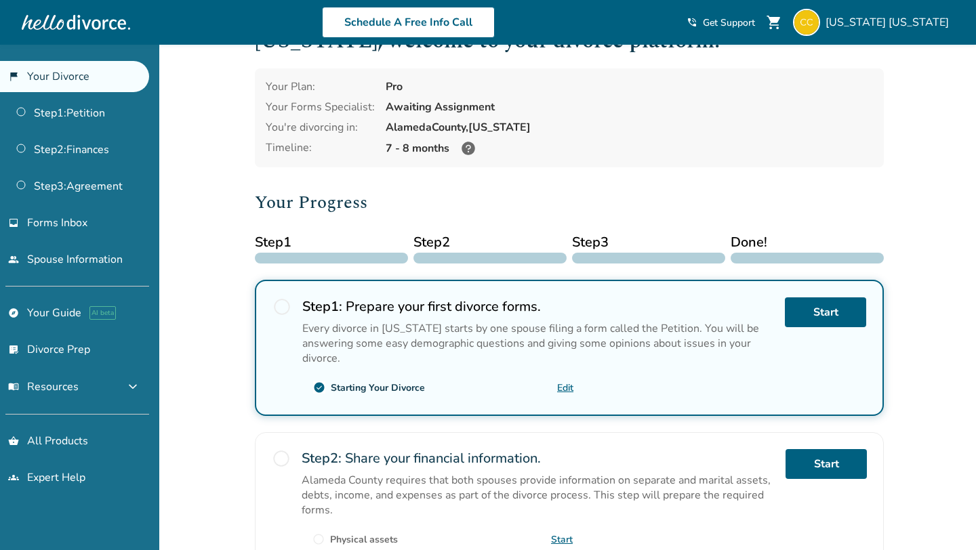
scroll to position [66, 0]
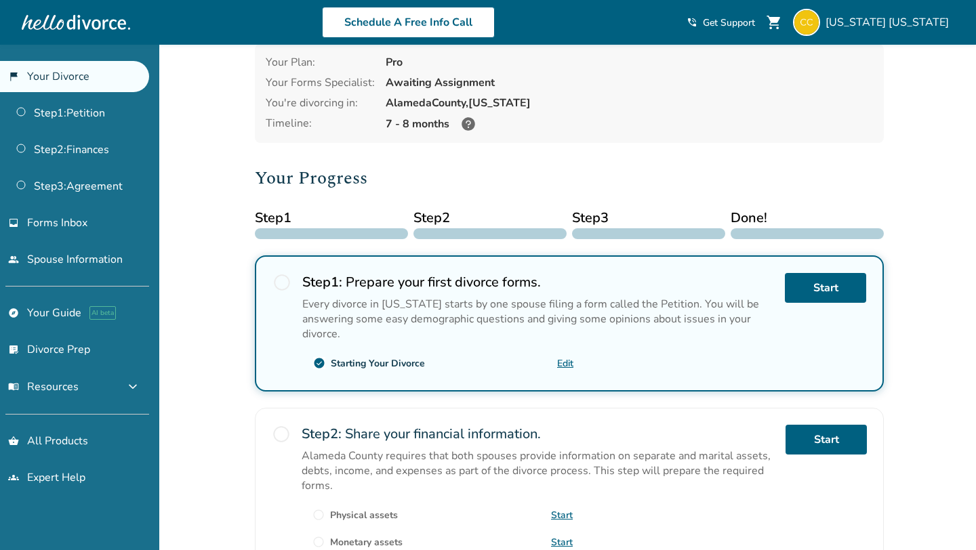
click at [564, 359] on link "Edit" at bounding box center [565, 363] width 16 height 13
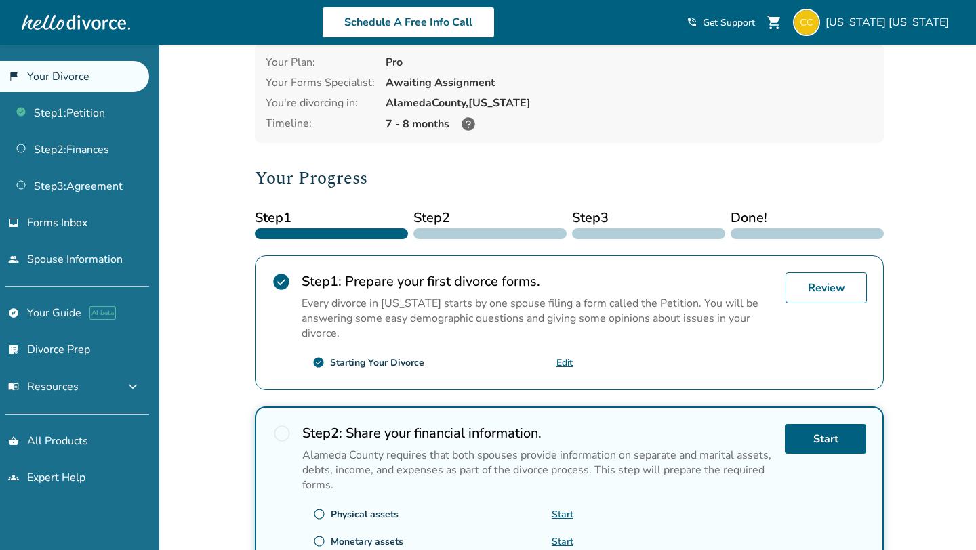
click at [565, 362] on link "Edit" at bounding box center [564, 362] width 16 height 13
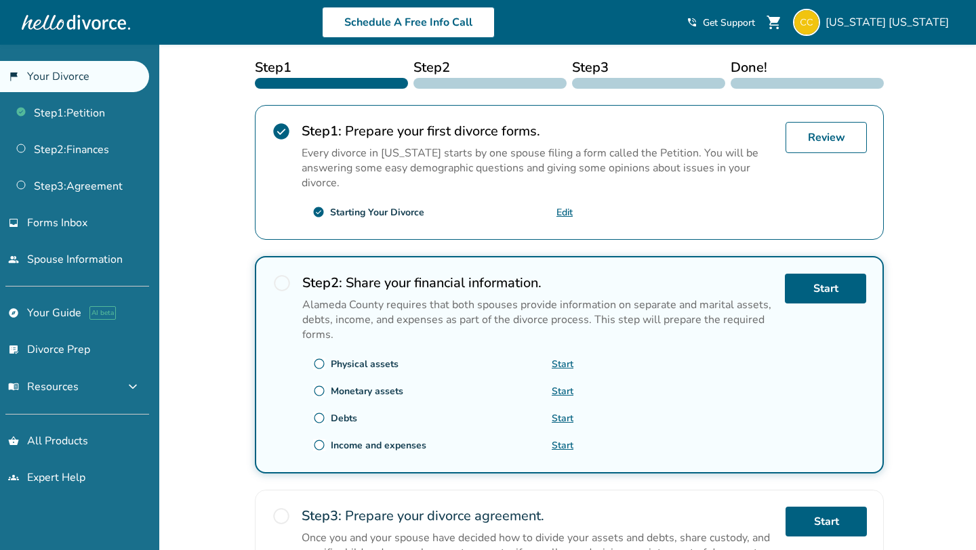
scroll to position [222, 0]
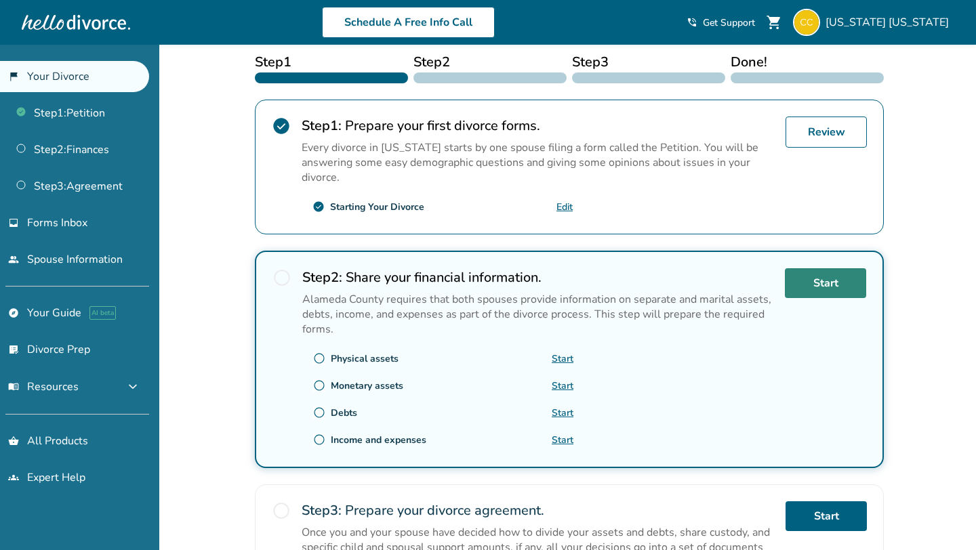
click at [810, 291] on link "Start" at bounding box center [825, 283] width 81 height 30
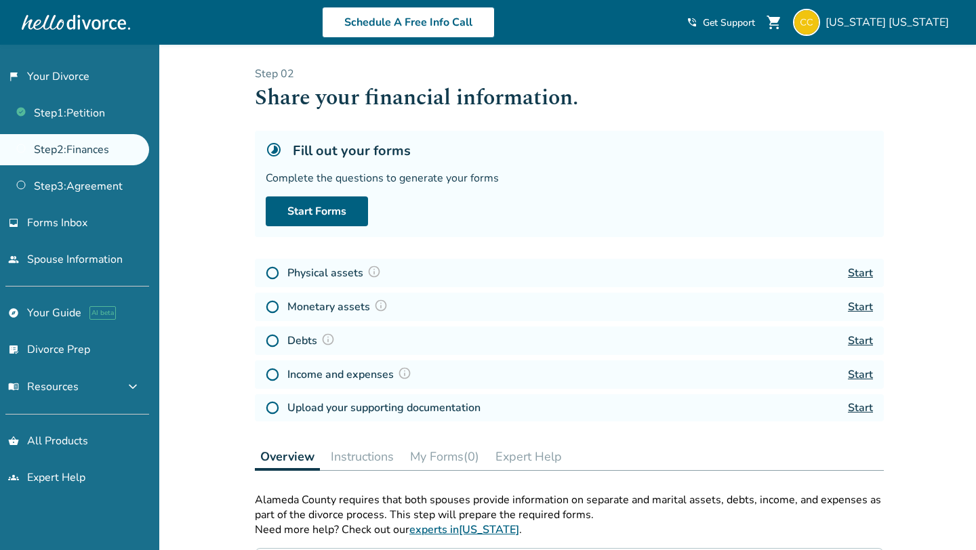
click at [373, 270] on img at bounding box center [374, 272] width 14 height 14
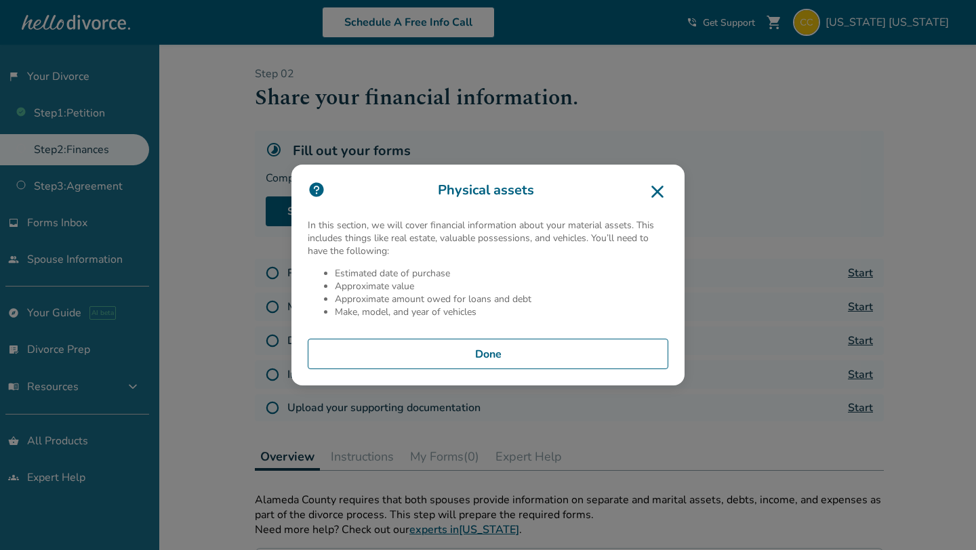
click at [449, 348] on button "Done" at bounding box center [488, 354] width 360 height 31
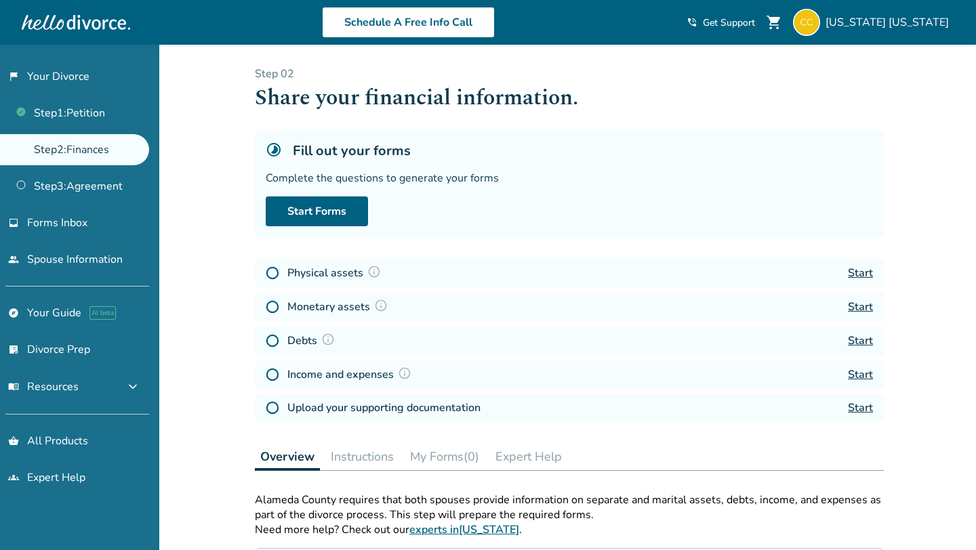
click at [374, 274] on img at bounding box center [374, 272] width 14 height 14
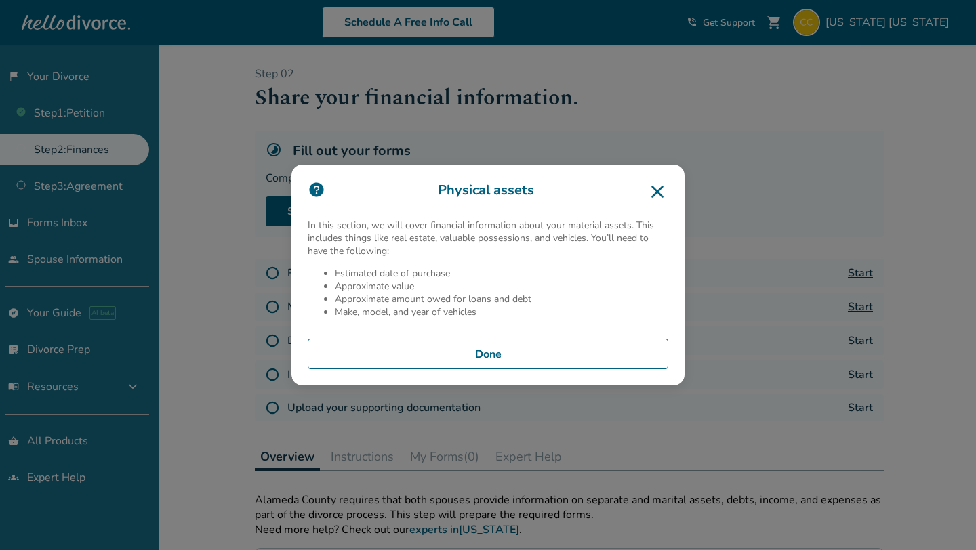
click at [652, 194] on icon at bounding box center [657, 192] width 22 height 22
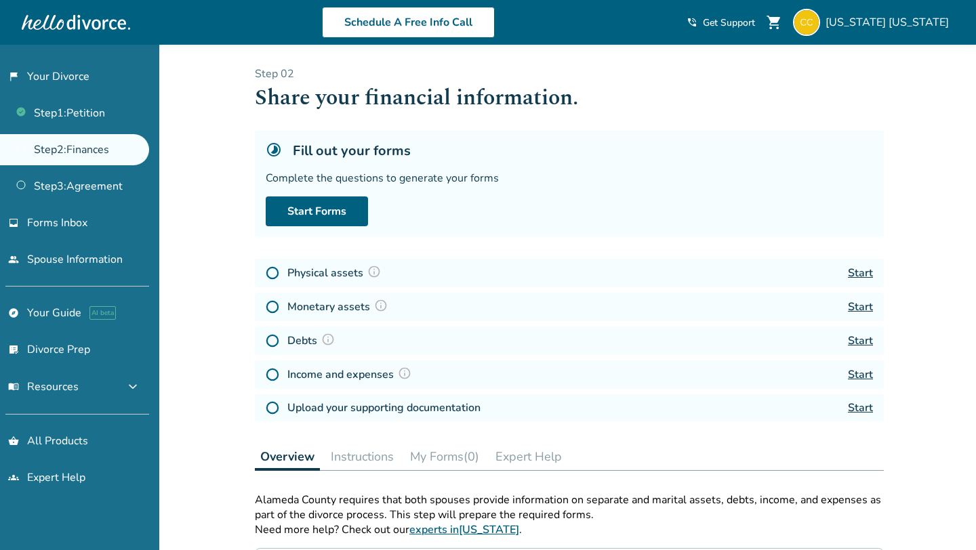
click at [276, 146] on icon at bounding box center [274, 150] width 14 height 14
click at [230, 161] on div "Added to cart Step 0 2 Share your financial information. Fill out your forms Co…" at bounding box center [488, 483] width 976 height 877
click at [232, 184] on div "Added to cart Step 0 2 Share your financial information. Fill out your forms Co…" at bounding box center [488, 483] width 976 height 877
click at [141, 384] on span "expand_more" at bounding box center [133, 387] width 16 height 16
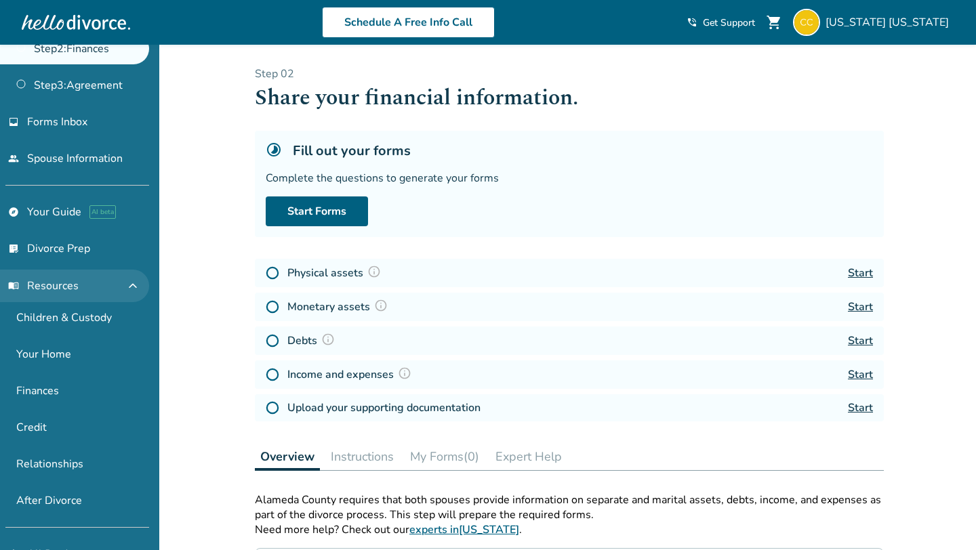
scroll to position [97, 0]
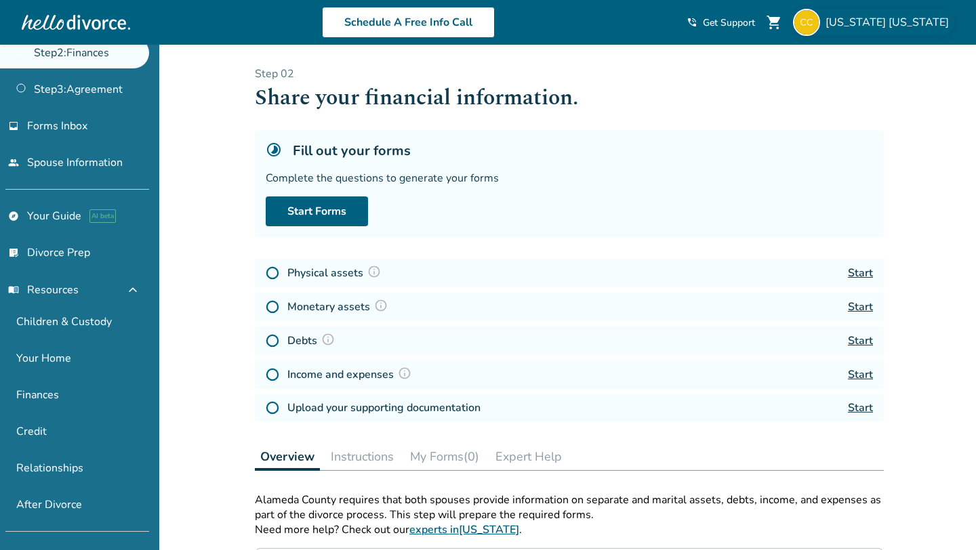
click at [902, 20] on span "[US_STATE] [US_STATE]" at bounding box center [889, 22] width 129 height 15
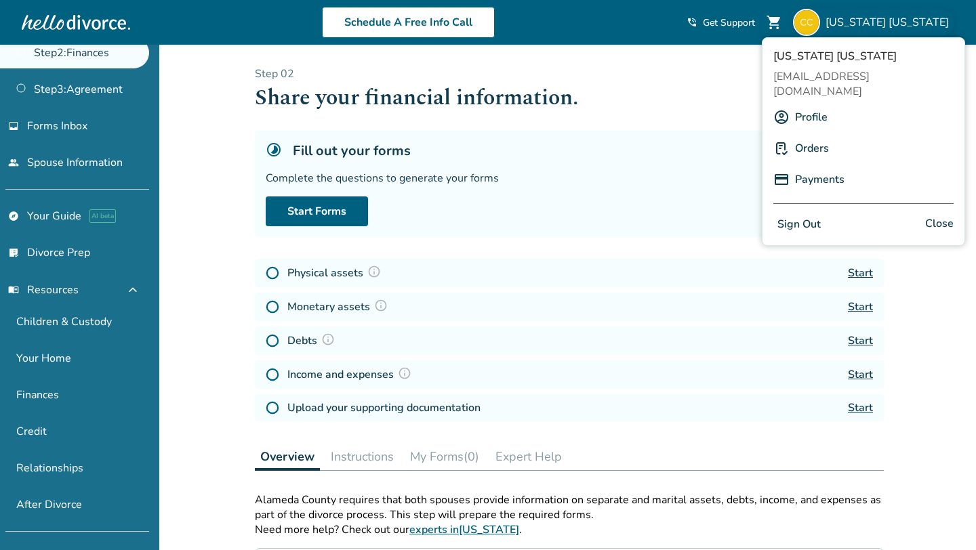
click at [824, 104] on link "Profile" at bounding box center [811, 117] width 33 height 26
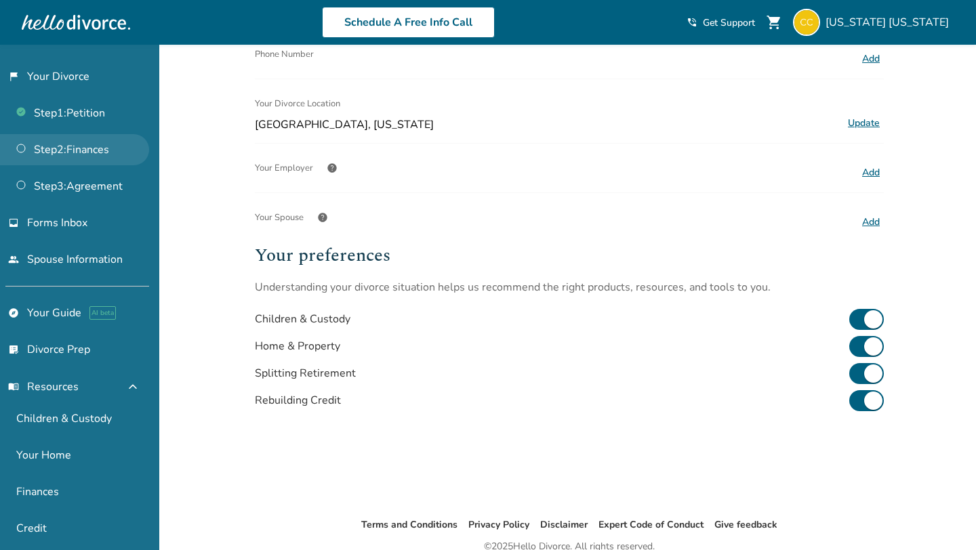
click at [81, 144] on link "Step 2 : Finances" at bounding box center [74, 149] width 149 height 31
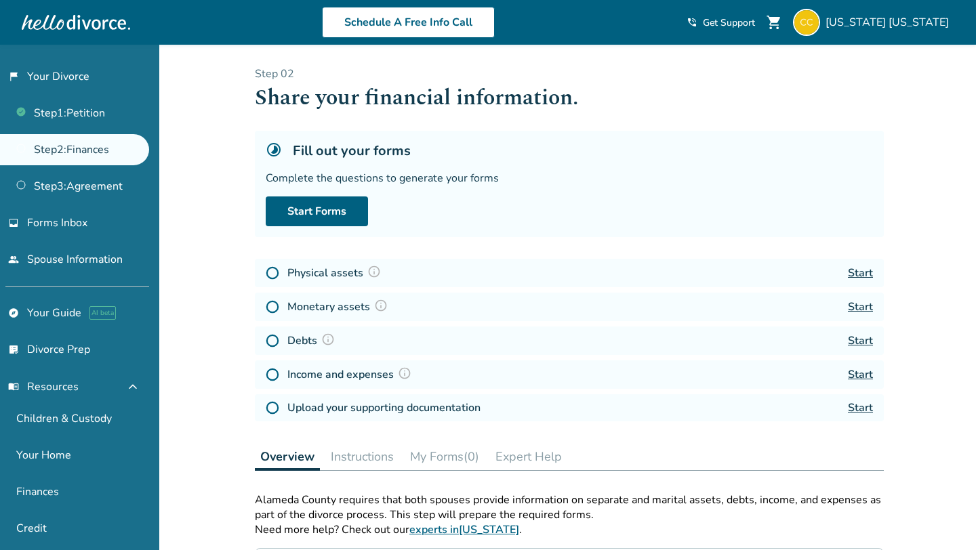
click at [209, 257] on div "Added to cart Step 0 2 Share your financial information. Fill out your forms Co…" at bounding box center [488, 483] width 976 height 877
click at [236, 295] on div "Added to cart Step 0 2 Share your financial information. Fill out your forms Co…" at bounding box center [488, 483] width 976 height 877
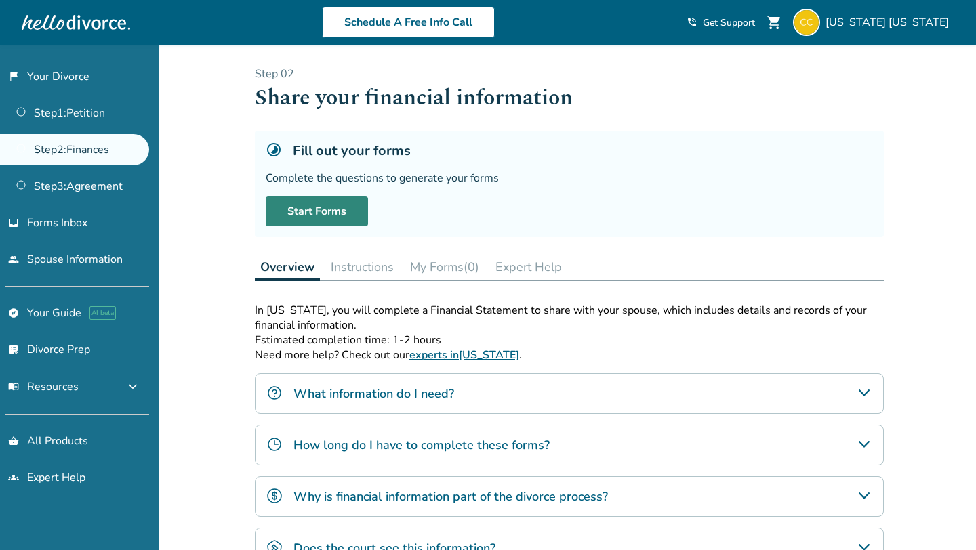
click at [325, 211] on link "Start Forms" at bounding box center [317, 212] width 102 height 30
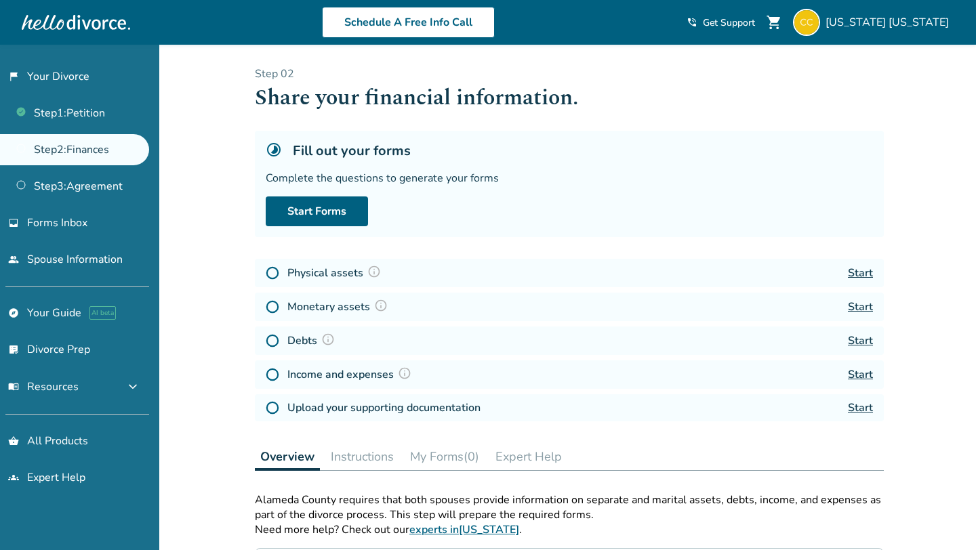
click at [369, 269] on img at bounding box center [374, 272] width 14 height 14
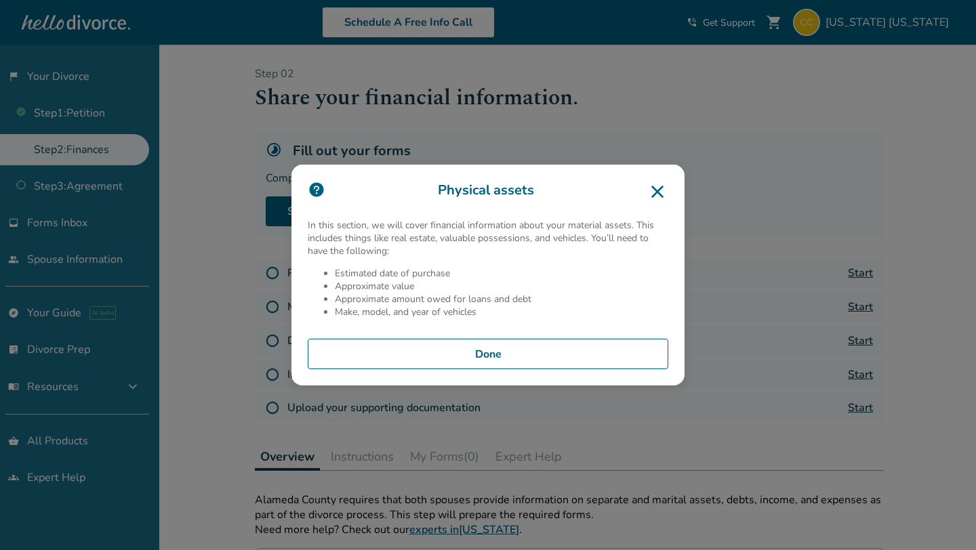
click at [499, 348] on button "Done" at bounding box center [488, 354] width 360 height 31
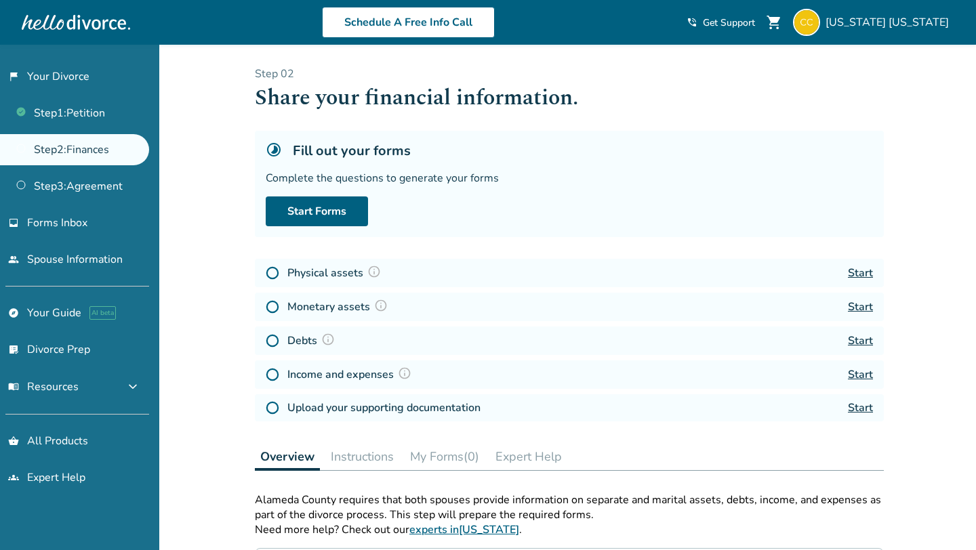
click at [859, 269] on link "Start" at bounding box center [860, 273] width 25 height 15
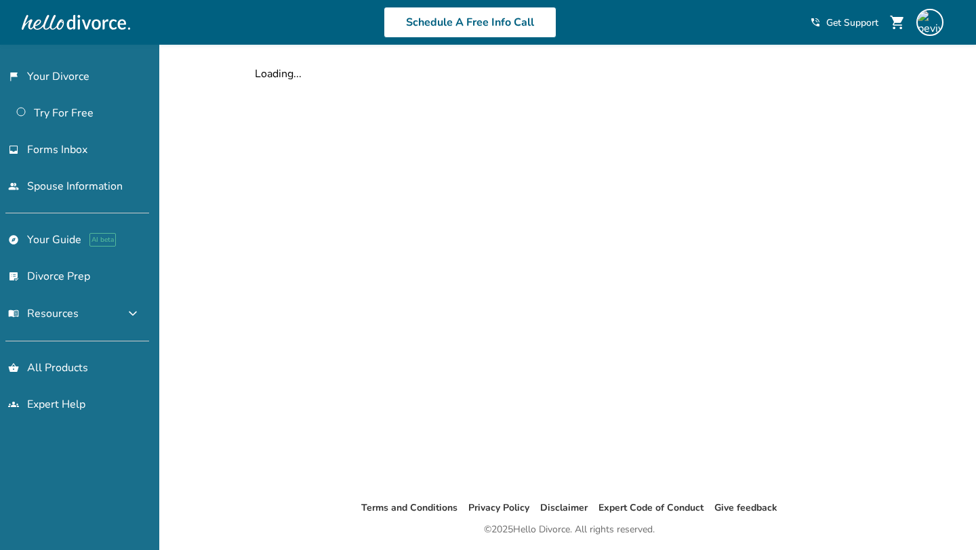
click at [225, 133] on div "Added to cart Loading... Terms and Conditions Privacy Policy Disclaimer Expert …" at bounding box center [488, 320] width 976 height 550
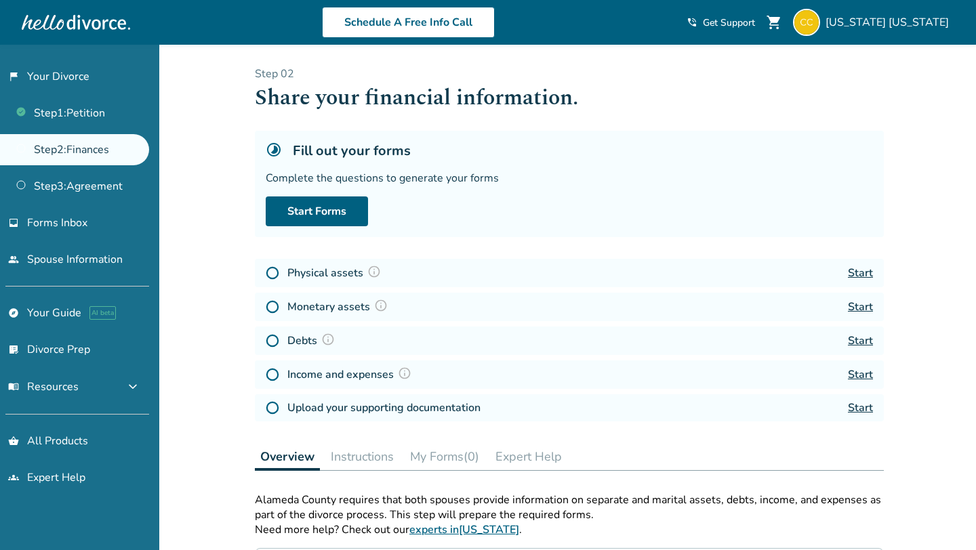
click at [201, 306] on div "Added to cart Step 0 2 Share your financial information. Fill out your forms Co…" at bounding box center [488, 483] width 976 height 877
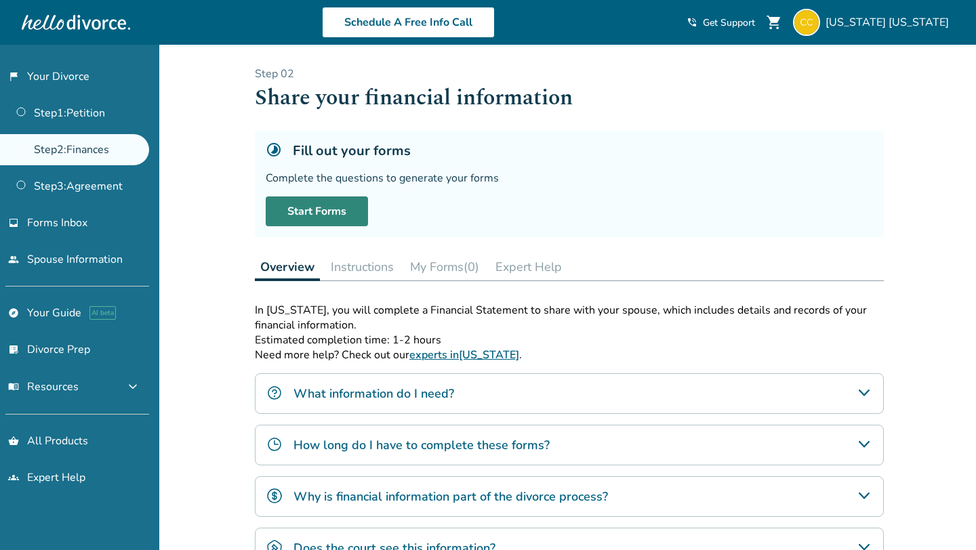
click at [328, 215] on link "Start Forms" at bounding box center [317, 212] width 102 height 30
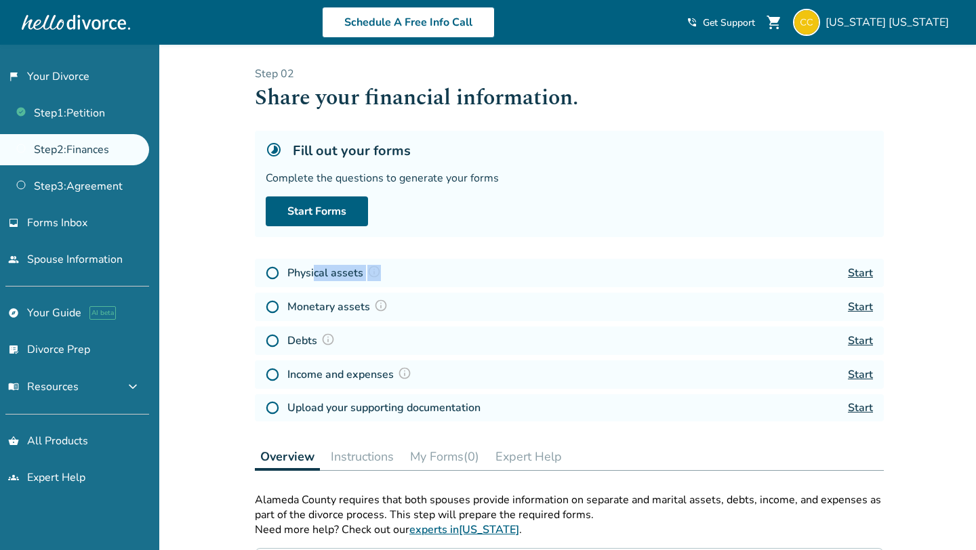
drag, startPoint x: 314, startPoint y: 268, endPoint x: 377, endPoint y: 268, distance: 62.3
click at [377, 268] on h4 "Physical assets" at bounding box center [336, 273] width 98 height 18
click at [303, 268] on h4 "Physical assets" at bounding box center [336, 273] width 98 height 18
click at [856, 272] on link "Start" at bounding box center [860, 273] width 25 height 15
click at [219, 211] on div "Added to cart Step 0 2 Share your financial information. Fill out your forms Co…" at bounding box center [488, 483] width 976 height 877
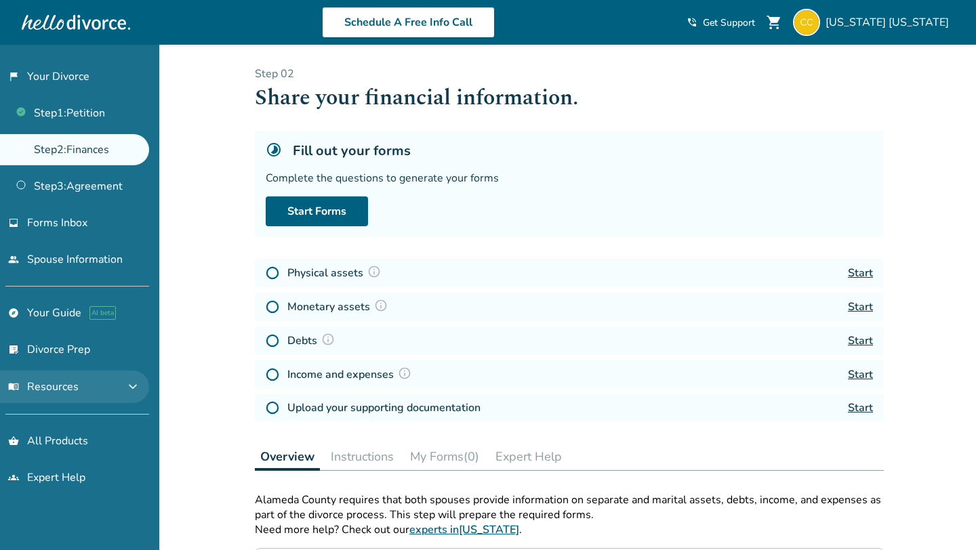
click at [140, 383] on span "expand_more" at bounding box center [133, 387] width 16 height 16
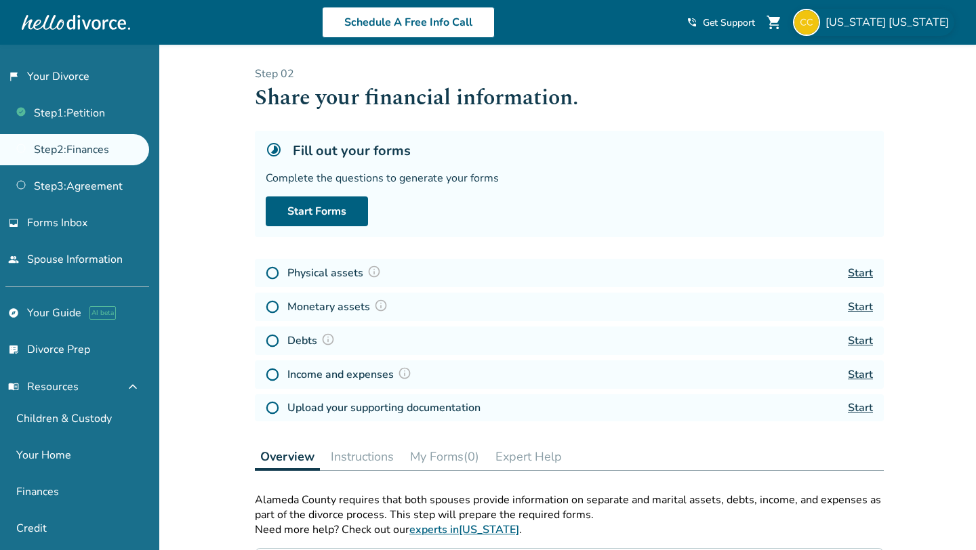
click at [878, 27] on span "California California" at bounding box center [889, 22] width 129 height 15
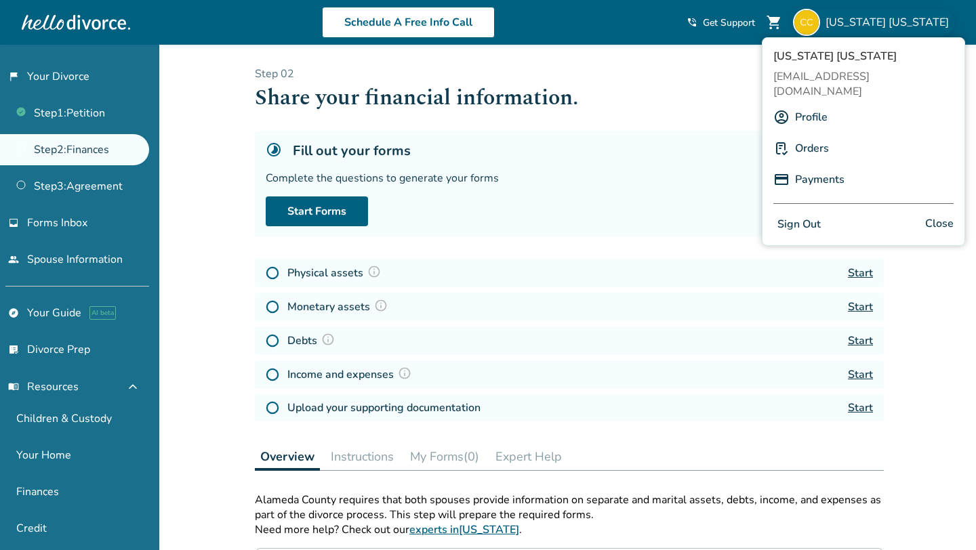
click at [822, 104] on link "Profile" at bounding box center [811, 117] width 33 height 26
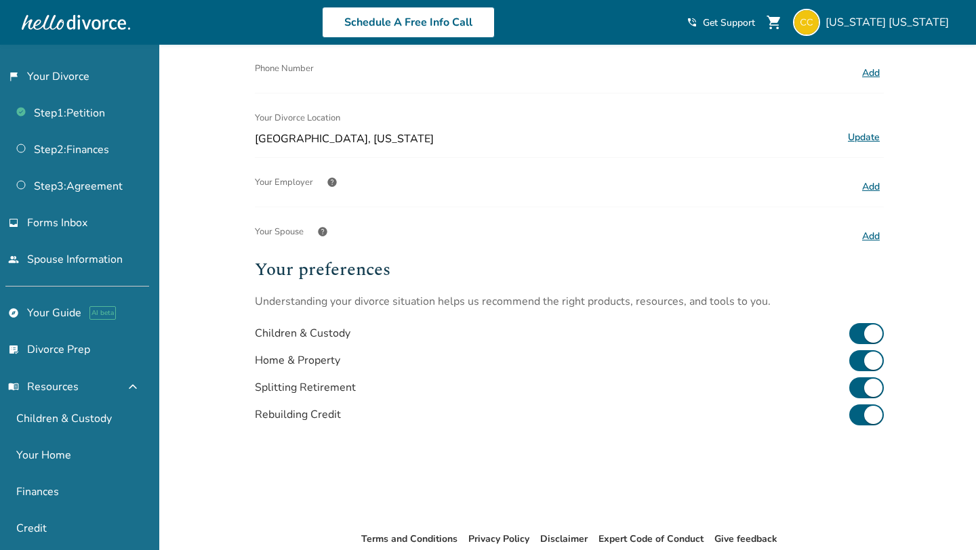
scroll to position [250, 0]
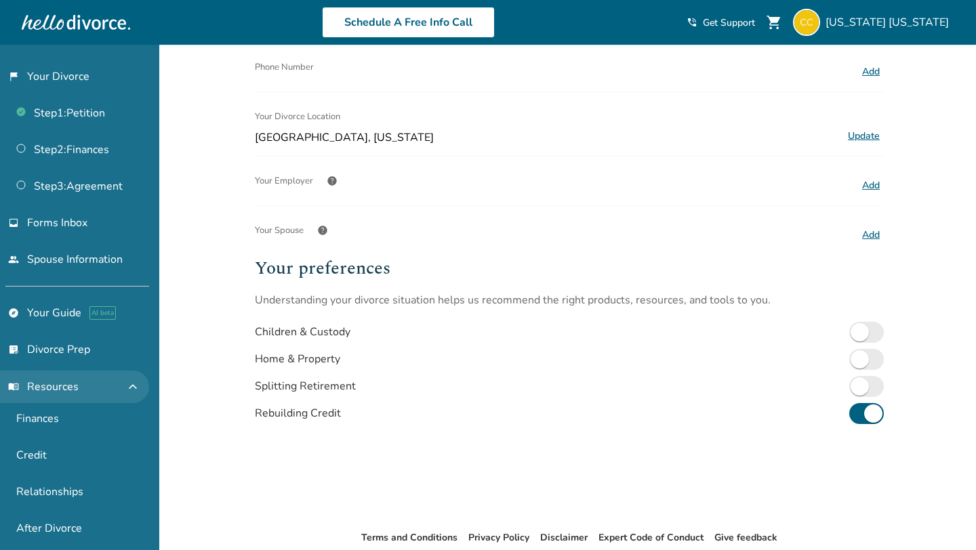
click at [136, 388] on span "expand_less" at bounding box center [133, 387] width 16 height 16
click at [136, 388] on span "expand_more" at bounding box center [133, 387] width 16 height 16
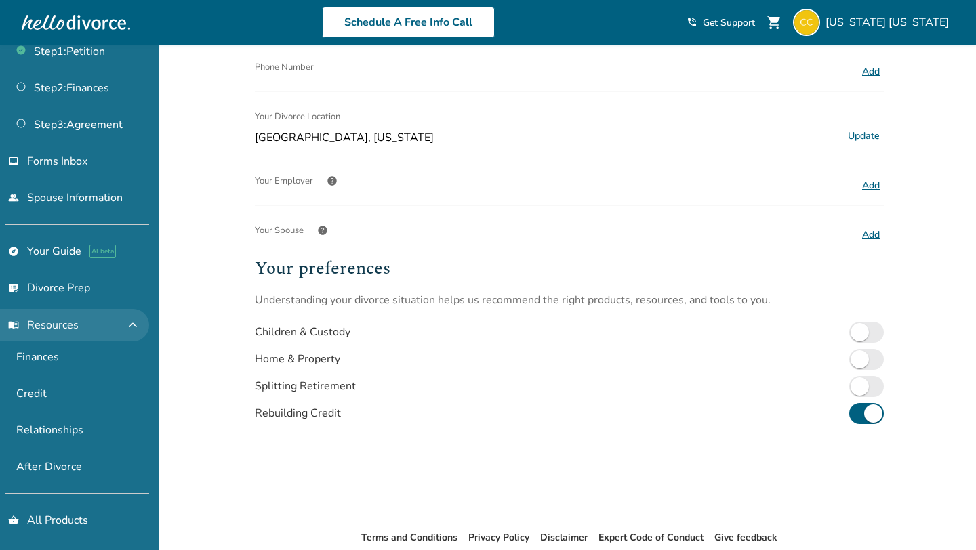
scroll to position [64, 0]
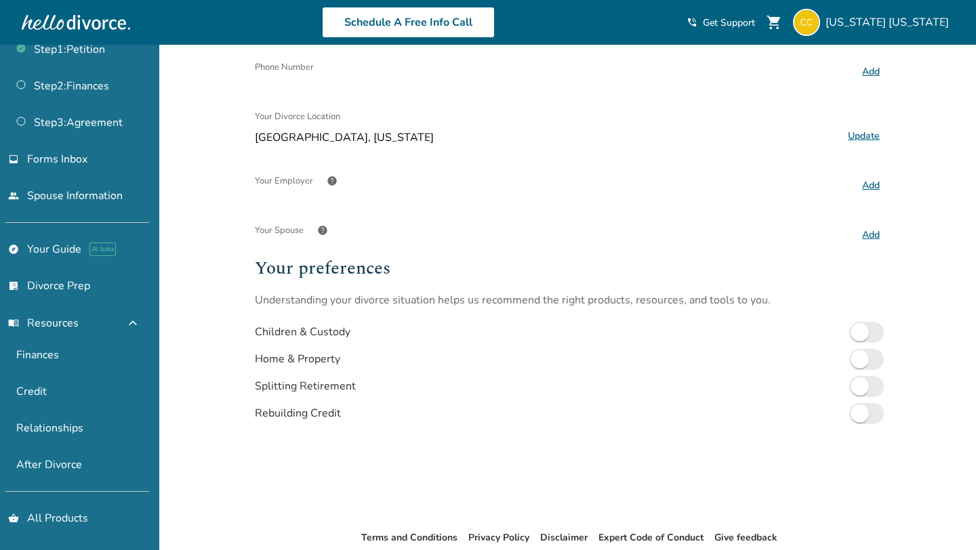
click at [212, 377] on div "Added to cart Profile Name California California Update Email info Note: You wi…" at bounding box center [488, 210] width 976 height 830
click at [722, 456] on div "Your preferences Understanding your divorce situation helps us recommend the ri…" at bounding box center [569, 381] width 629 height 253
click at [138, 321] on span "expand_less" at bounding box center [133, 323] width 16 height 16
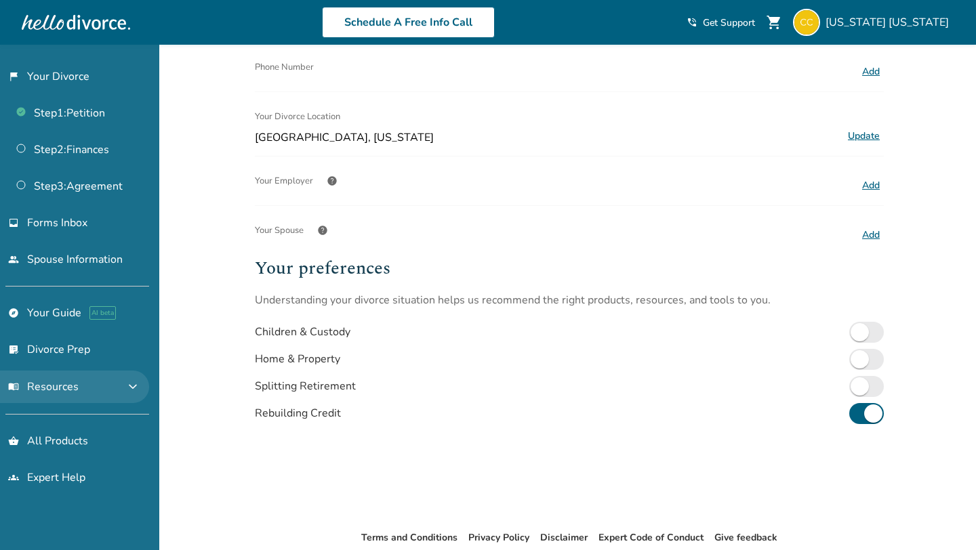
click at [140, 379] on span "expand_more" at bounding box center [133, 387] width 16 height 16
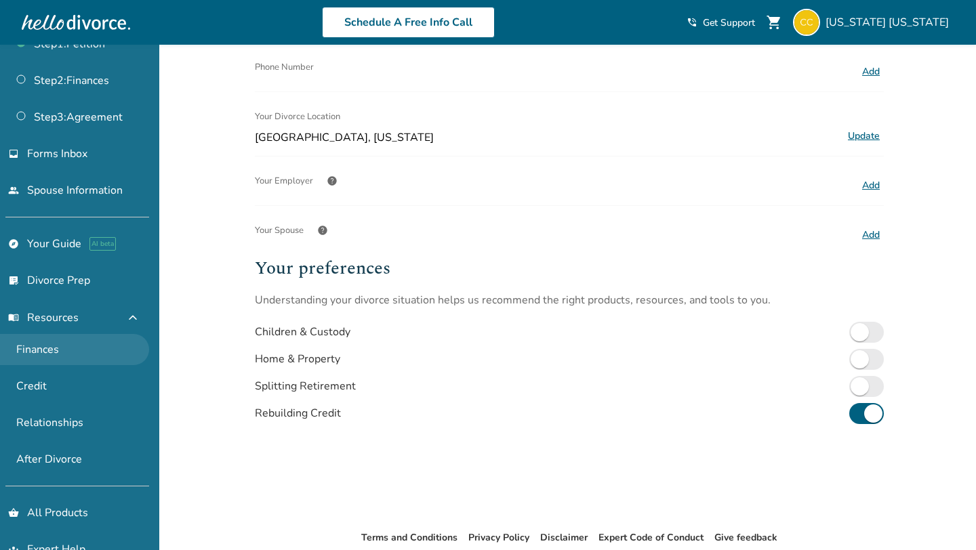
scroll to position [73, 0]
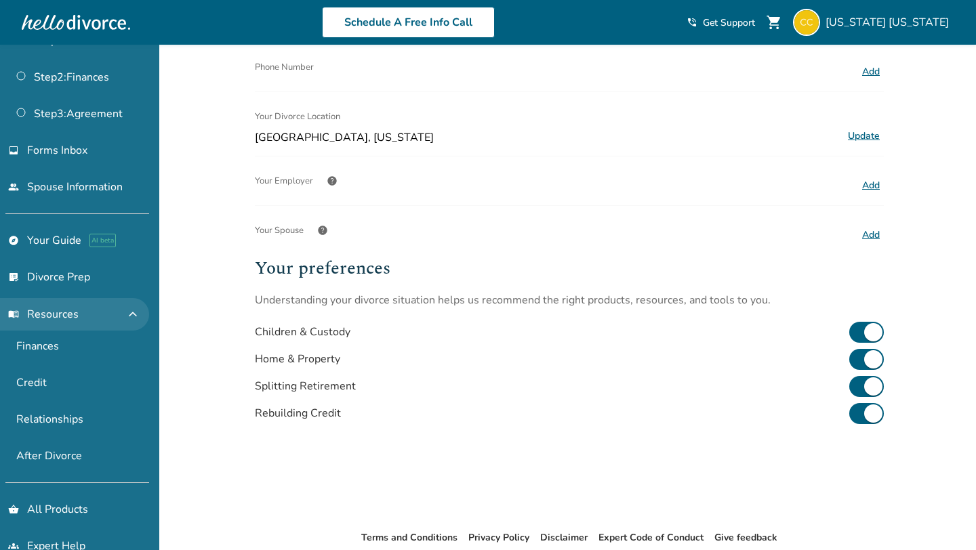
click at [141, 308] on span "expand_less" at bounding box center [133, 314] width 16 height 16
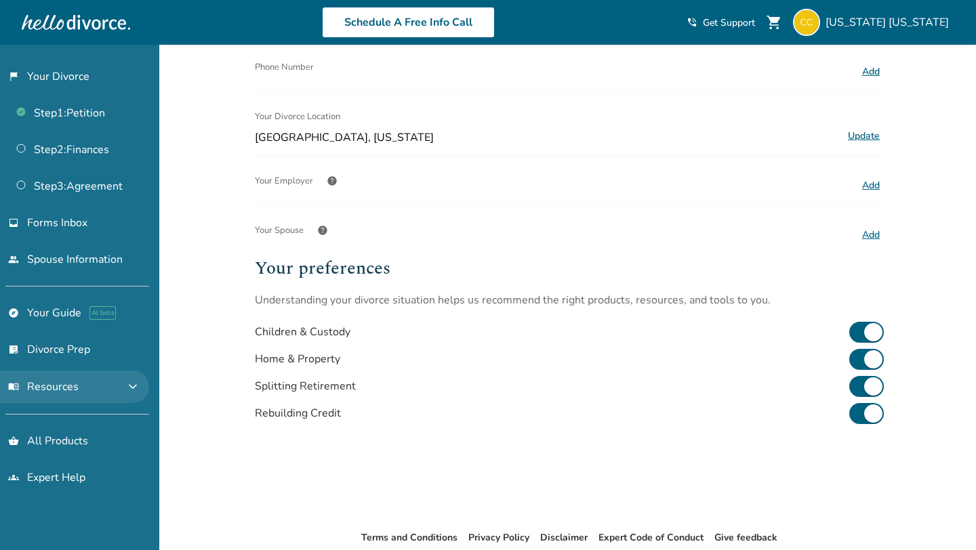
click at [141, 379] on span "expand_more" at bounding box center [133, 387] width 16 height 16
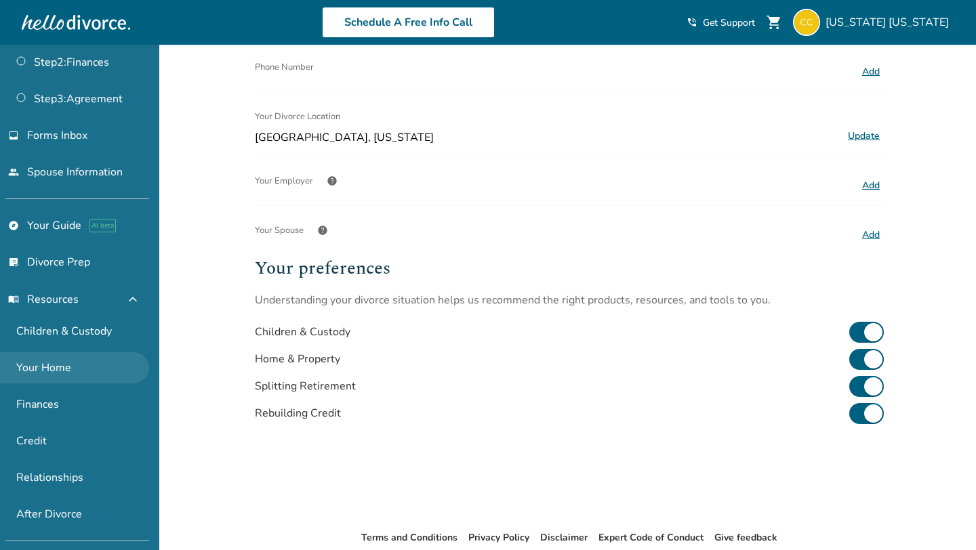
scroll to position [88, 0]
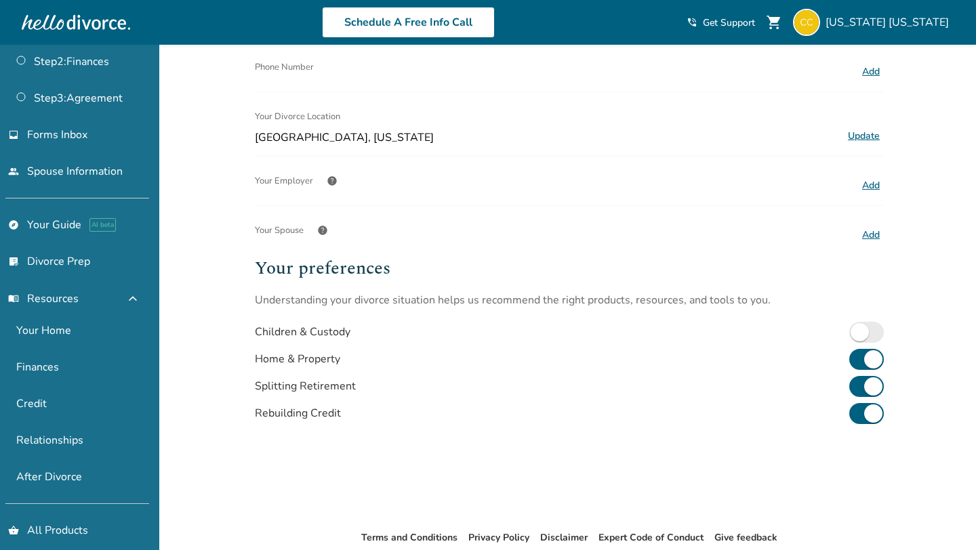
click at [226, 280] on div "Added to cart Profile Name California California Update Email info Note: You wi…" at bounding box center [488, 210] width 976 height 830
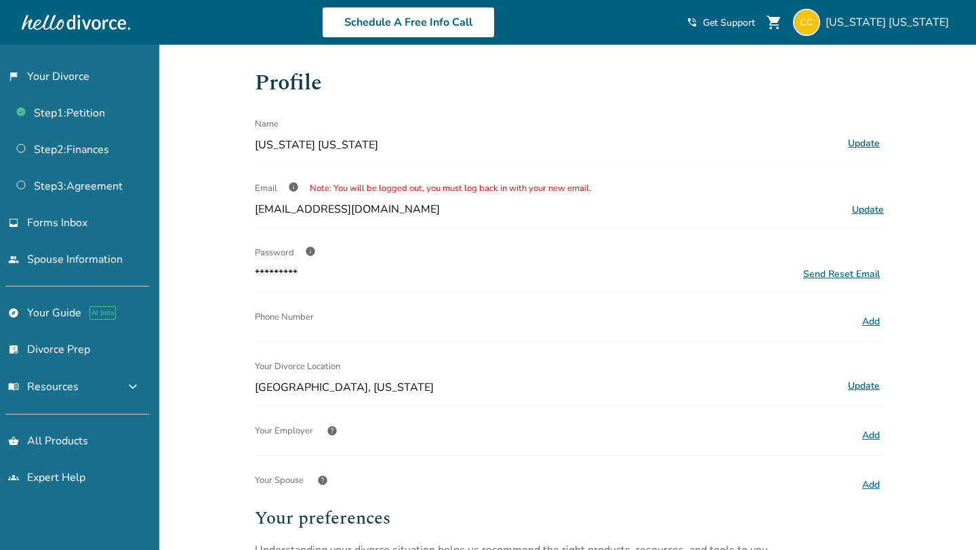
scroll to position [250, 0]
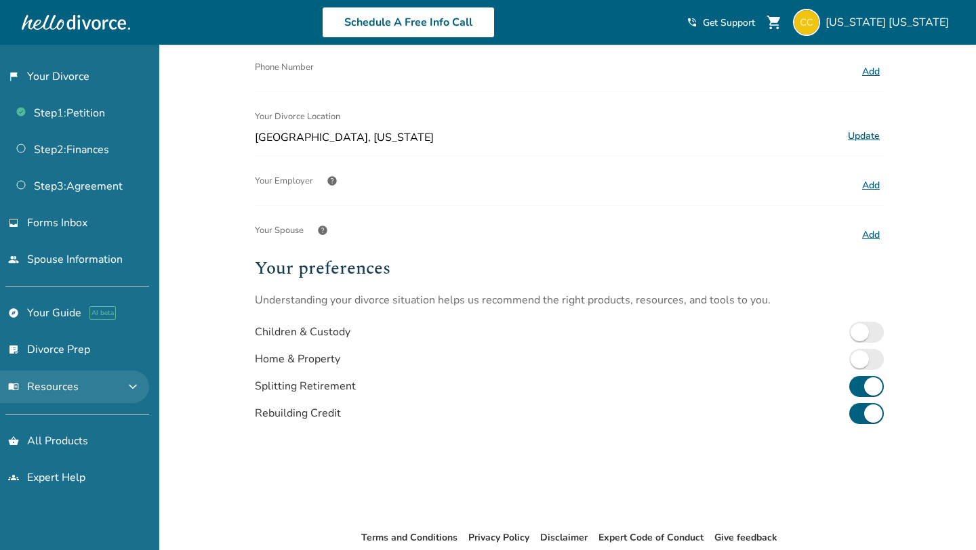
click at [141, 384] on span "expand_more" at bounding box center [133, 387] width 16 height 16
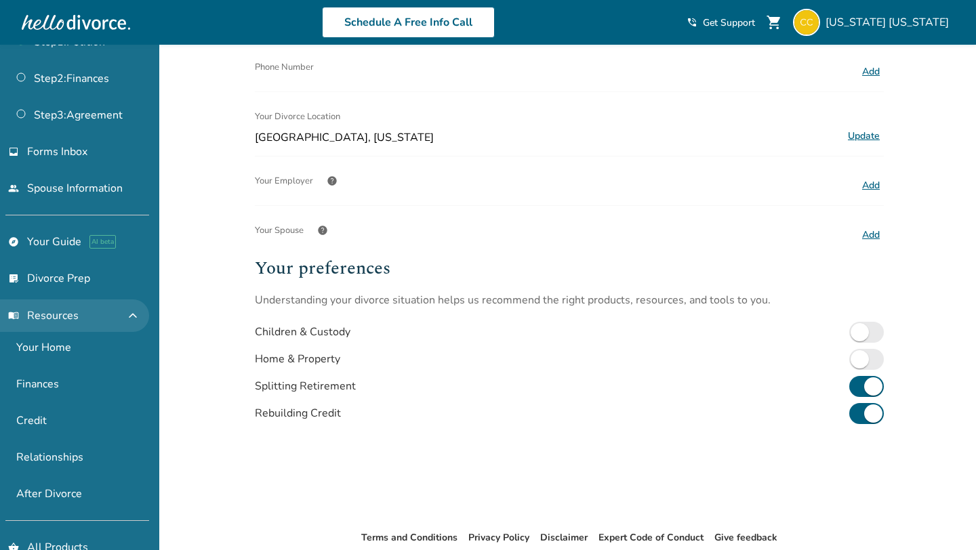
scroll to position [59, 0]
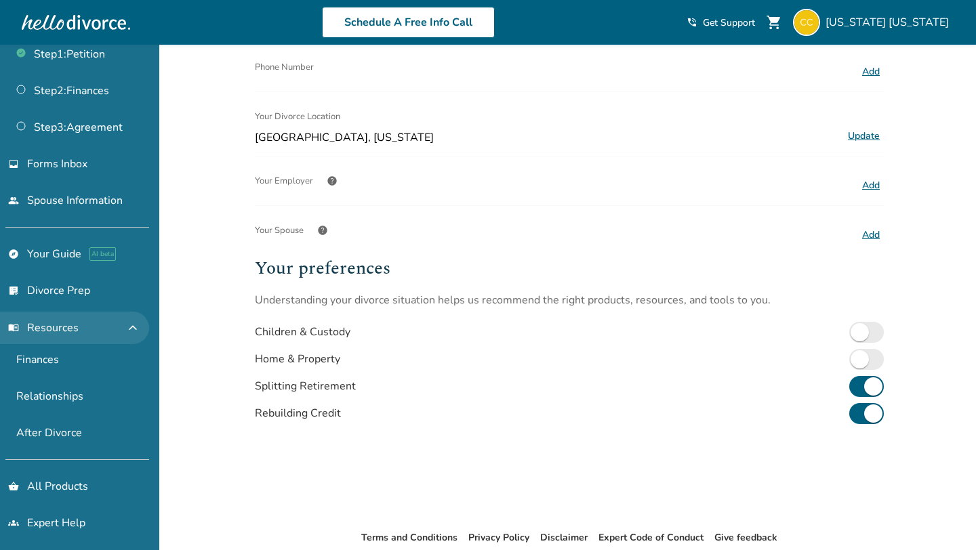
click at [141, 325] on span "expand_less" at bounding box center [133, 328] width 16 height 16
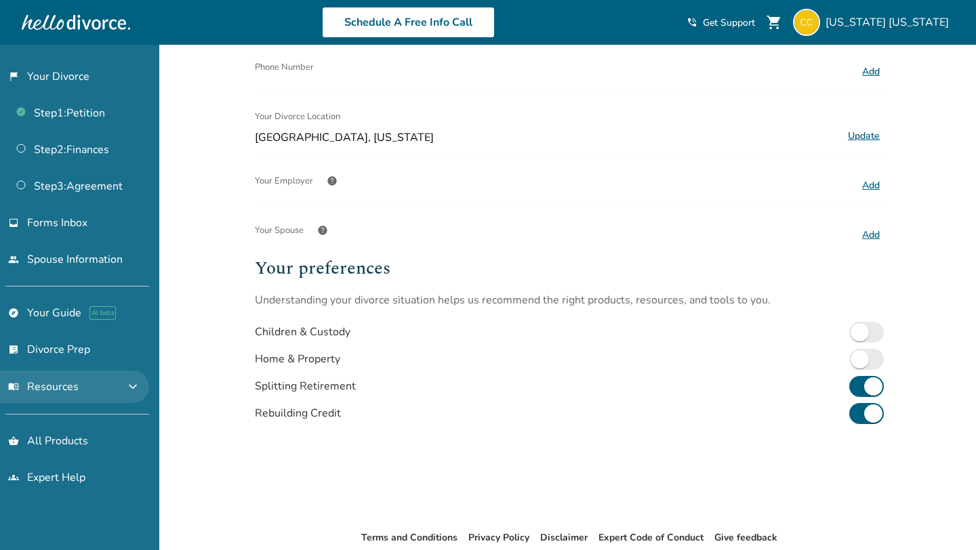
click at [141, 387] on span "expand_more" at bounding box center [133, 387] width 16 height 16
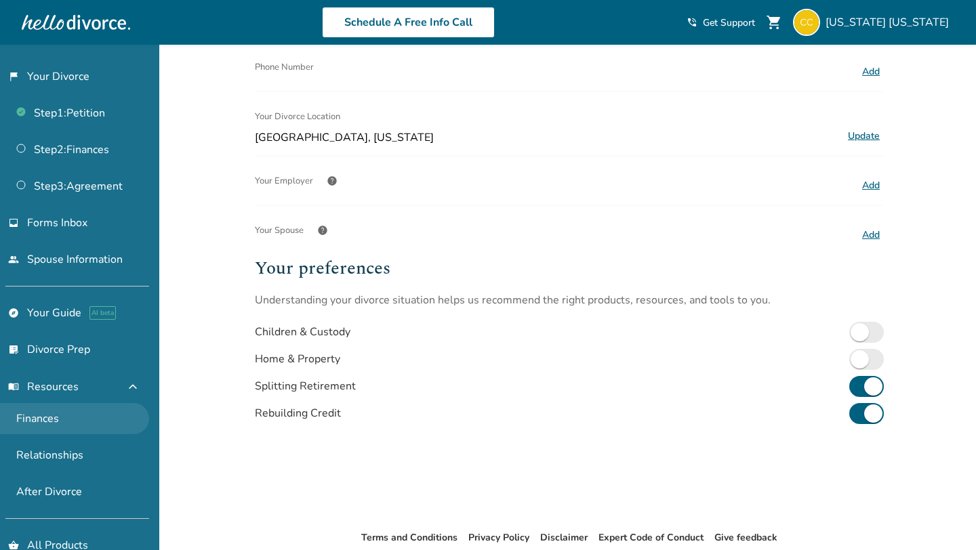
click at [78, 415] on link "Finances" at bounding box center [74, 418] width 149 height 31
click at [191, 300] on div "Added to cart Profile Name California California Update Email info Note: You wi…" at bounding box center [488, 210] width 976 height 830
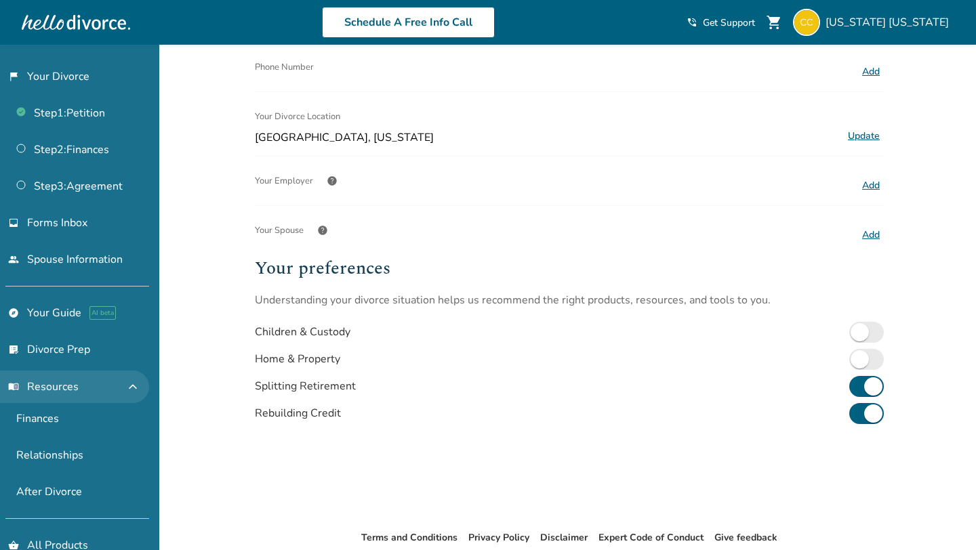
click at [138, 388] on span "expand_less" at bounding box center [133, 387] width 16 height 16
click at [138, 388] on span "expand_more" at bounding box center [133, 387] width 16 height 16
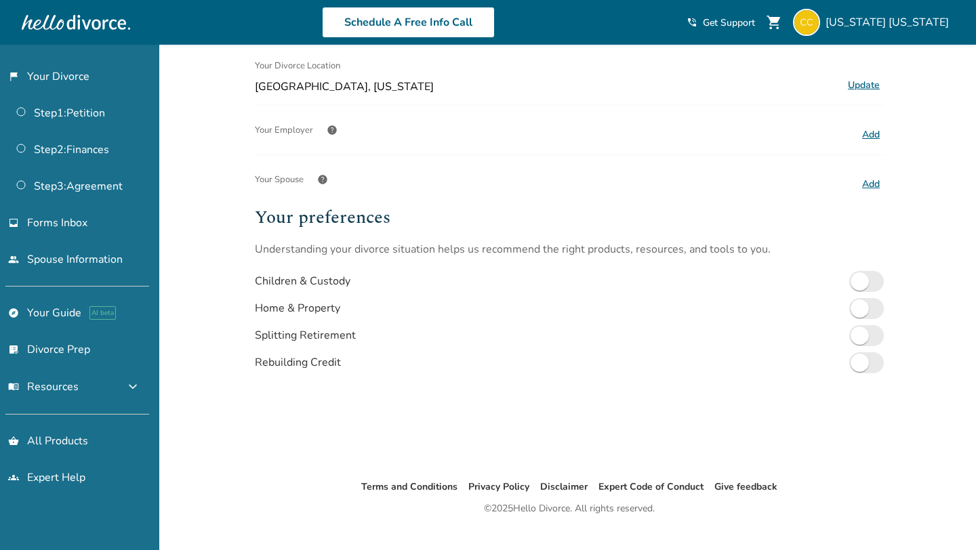
scroll to position [300, 0]
click at [140, 384] on span "expand_more" at bounding box center [133, 387] width 16 height 16
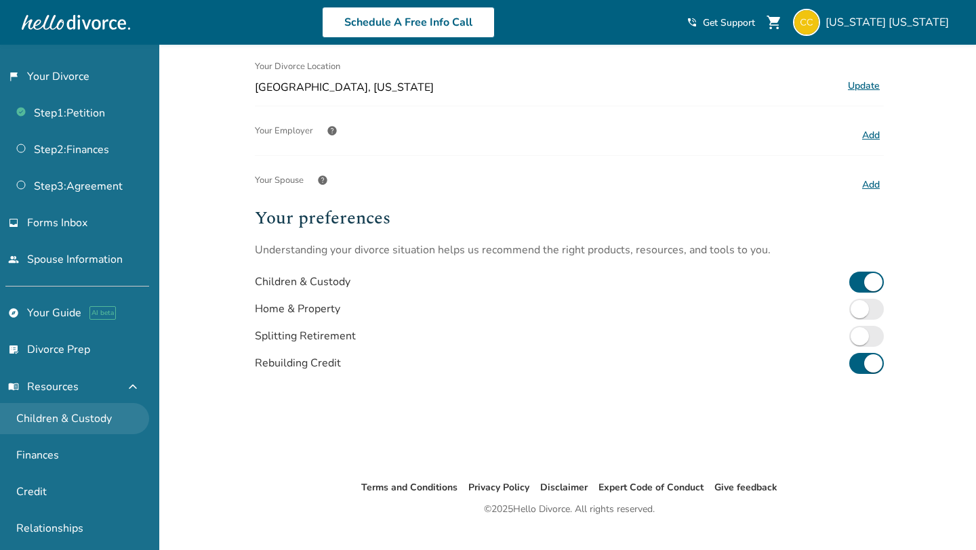
click at [76, 410] on link "Children & Custody" at bounding box center [74, 418] width 149 height 31
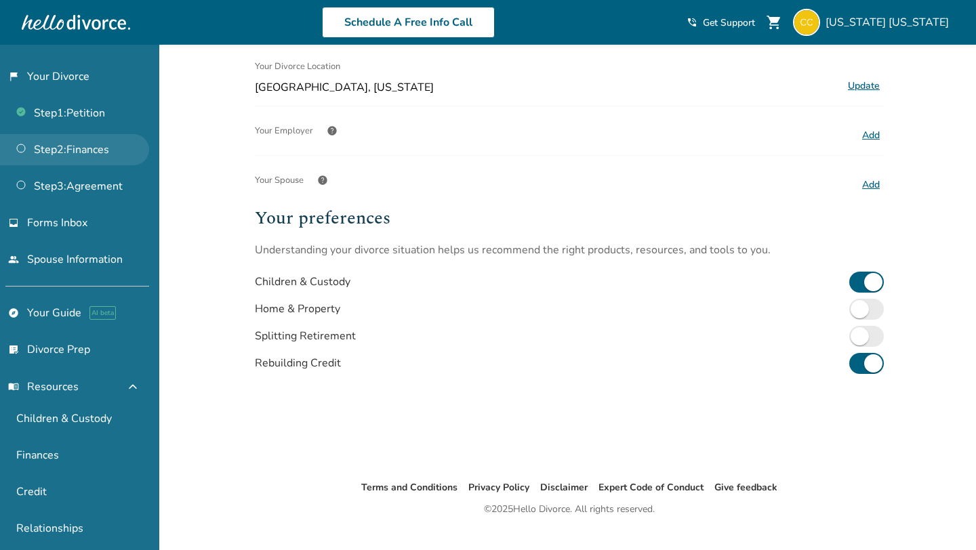
click at [98, 144] on link "Step 2 : Finances" at bounding box center [74, 149] width 149 height 31
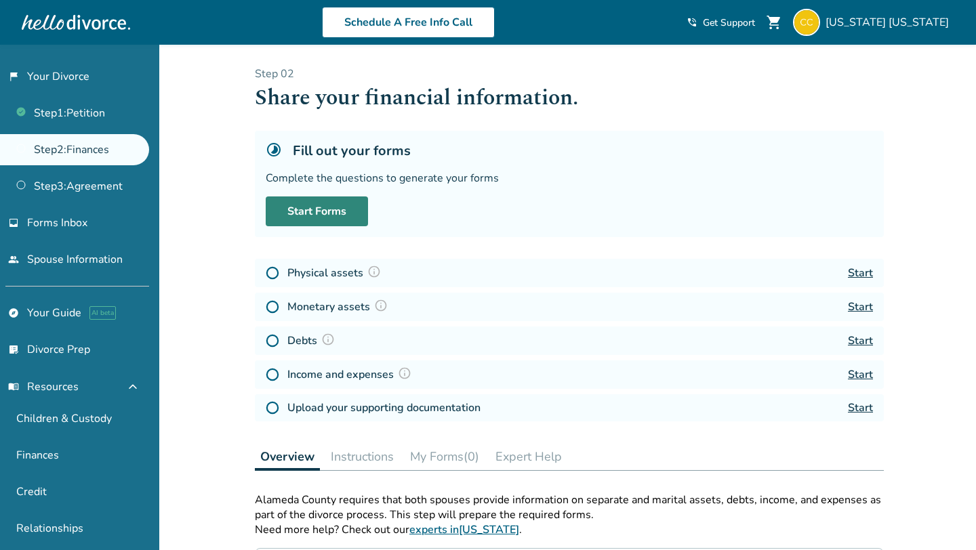
click at [308, 220] on link "Start Forms" at bounding box center [317, 212] width 102 height 30
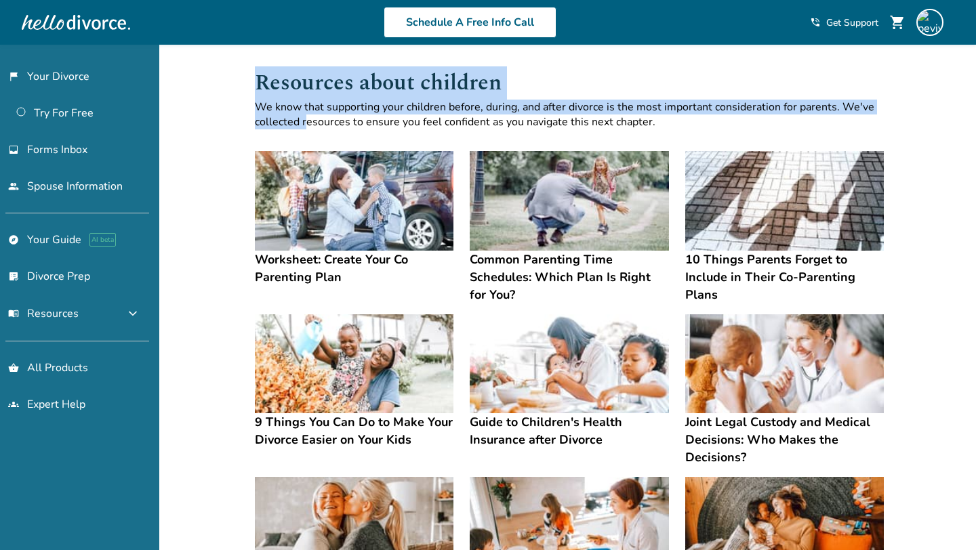
drag, startPoint x: 233, startPoint y: 94, endPoint x: 305, endPoint y: 119, distance: 76.3
click at [305, 119] on div "Added to cart Resources about children We know that supporting your children be…" at bounding box center [488, 519] width 976 height 949
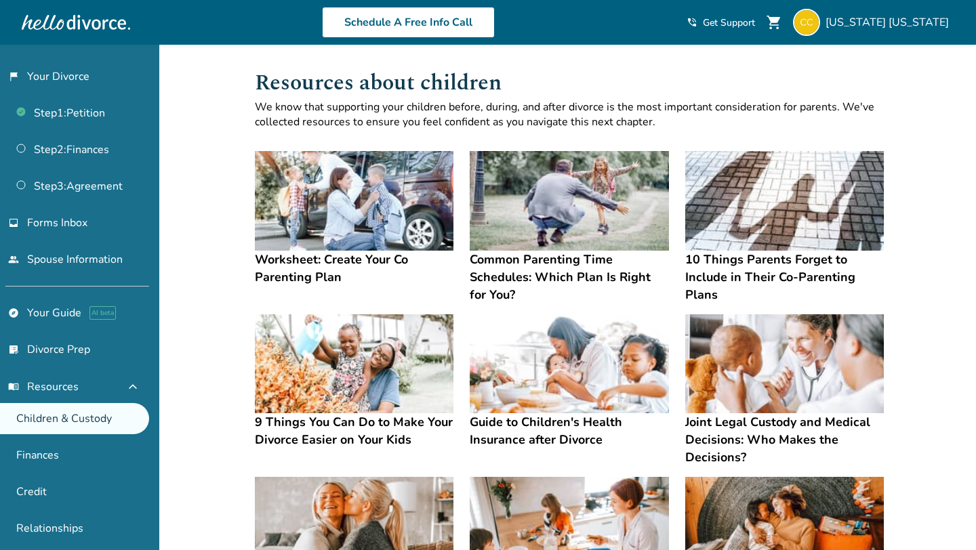
click at [299, 119] on p "We know that supporting your children before, during, and after divorce is the …" at bounding box center [569, 115] width 629 height 30
